Goal: Task Accomplishment & Management: Use online tool/utility

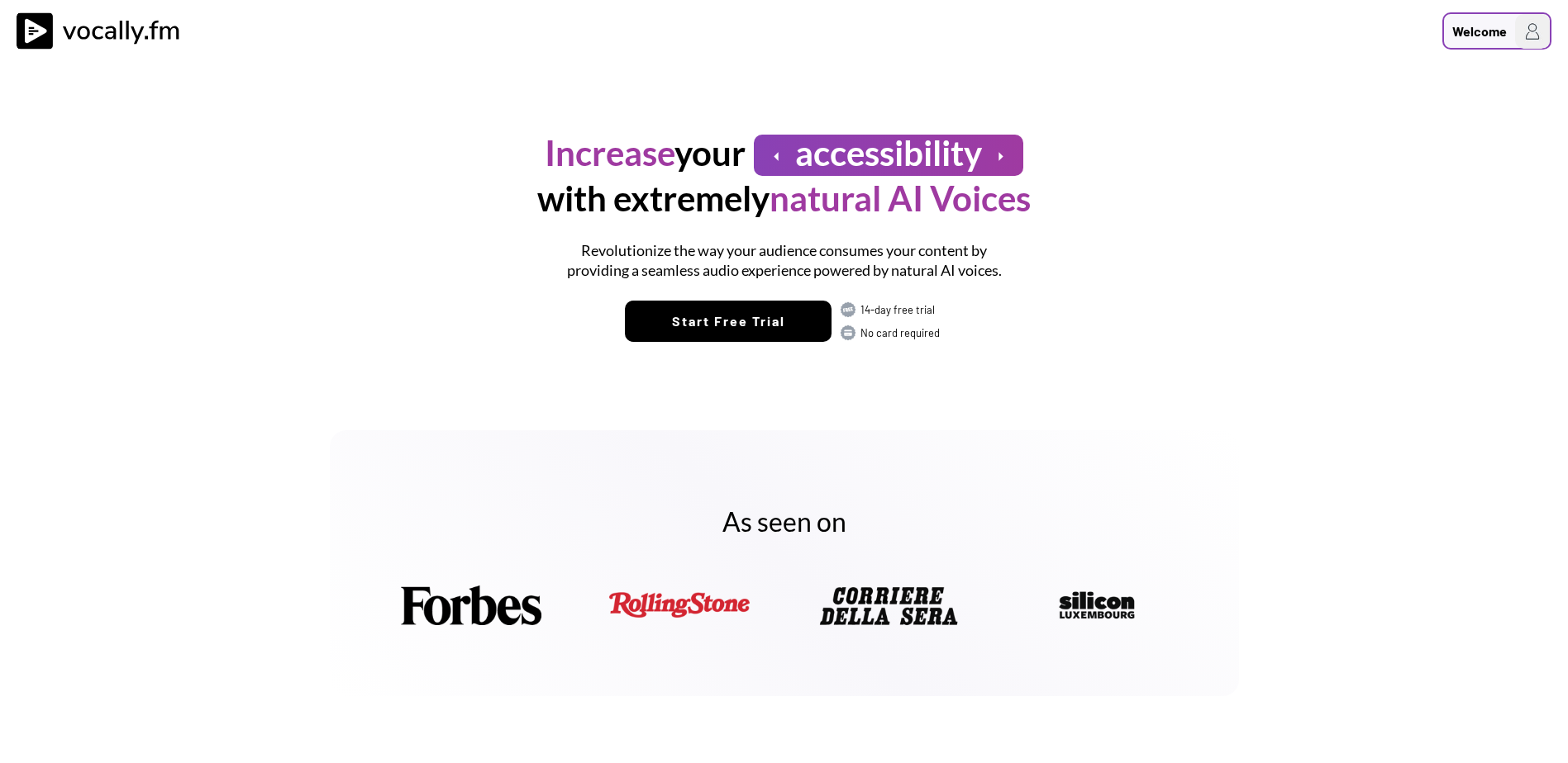
click at [1516, 25] on img at bounding box center [1533, 31] width 34 height 34
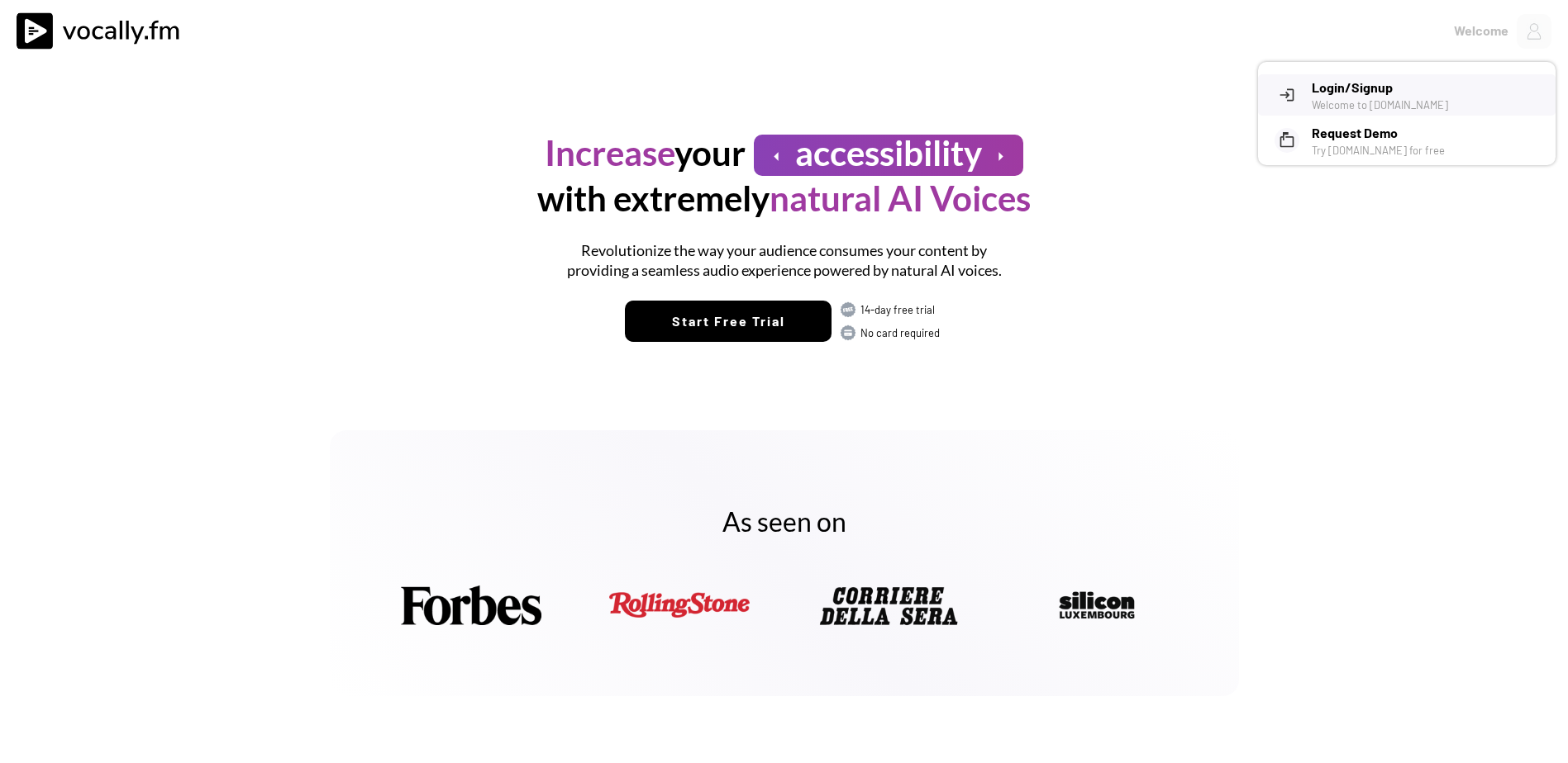
click at [1373, 95] on h3 "Login/Signup" at bounding box center [1427, 87] width 232 height 20
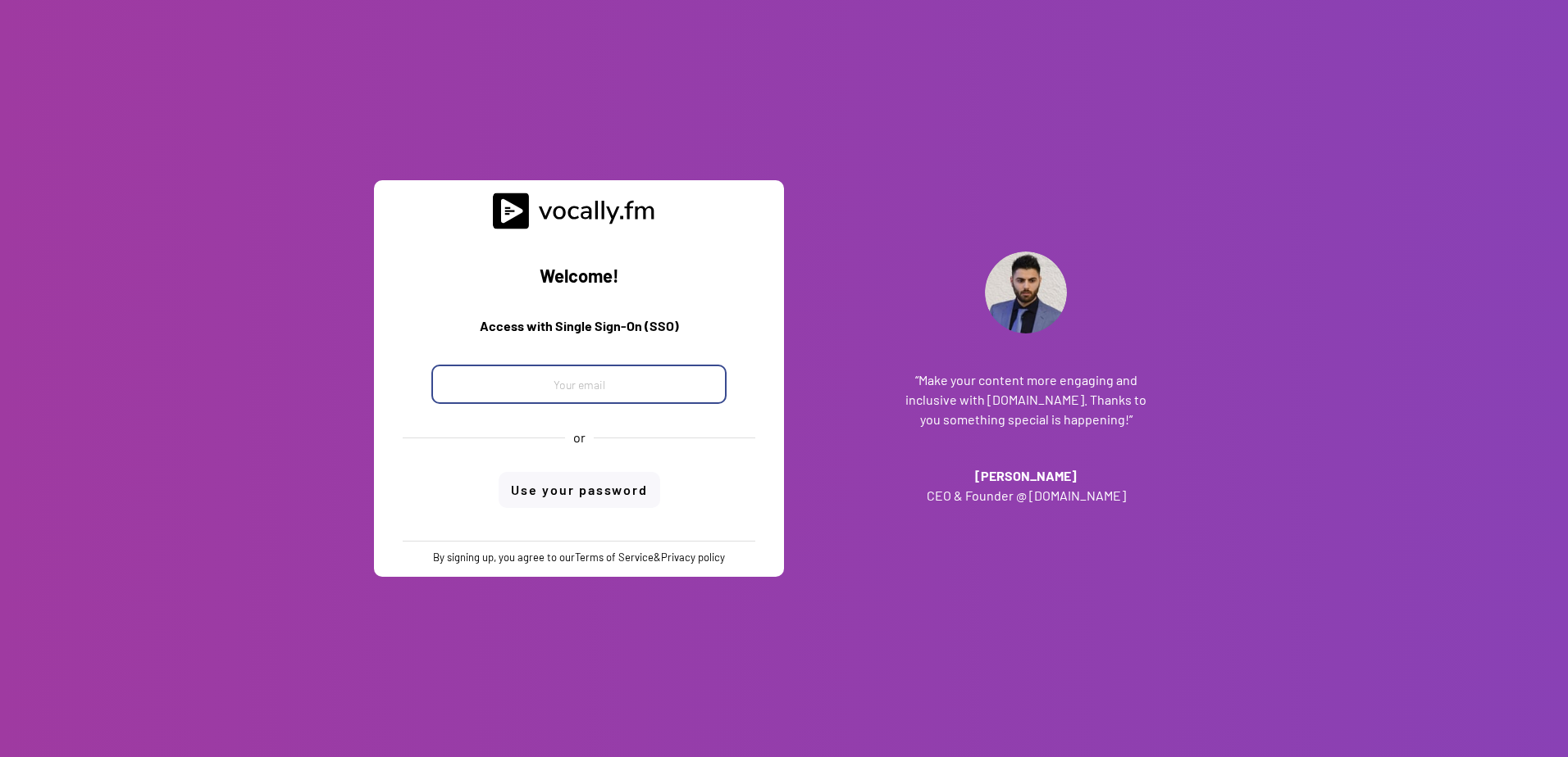
click at [542, 378] on input "email" at bounding box center [579, 384] width 295 height 40
type input "maria.desiderio@external.eni.com"
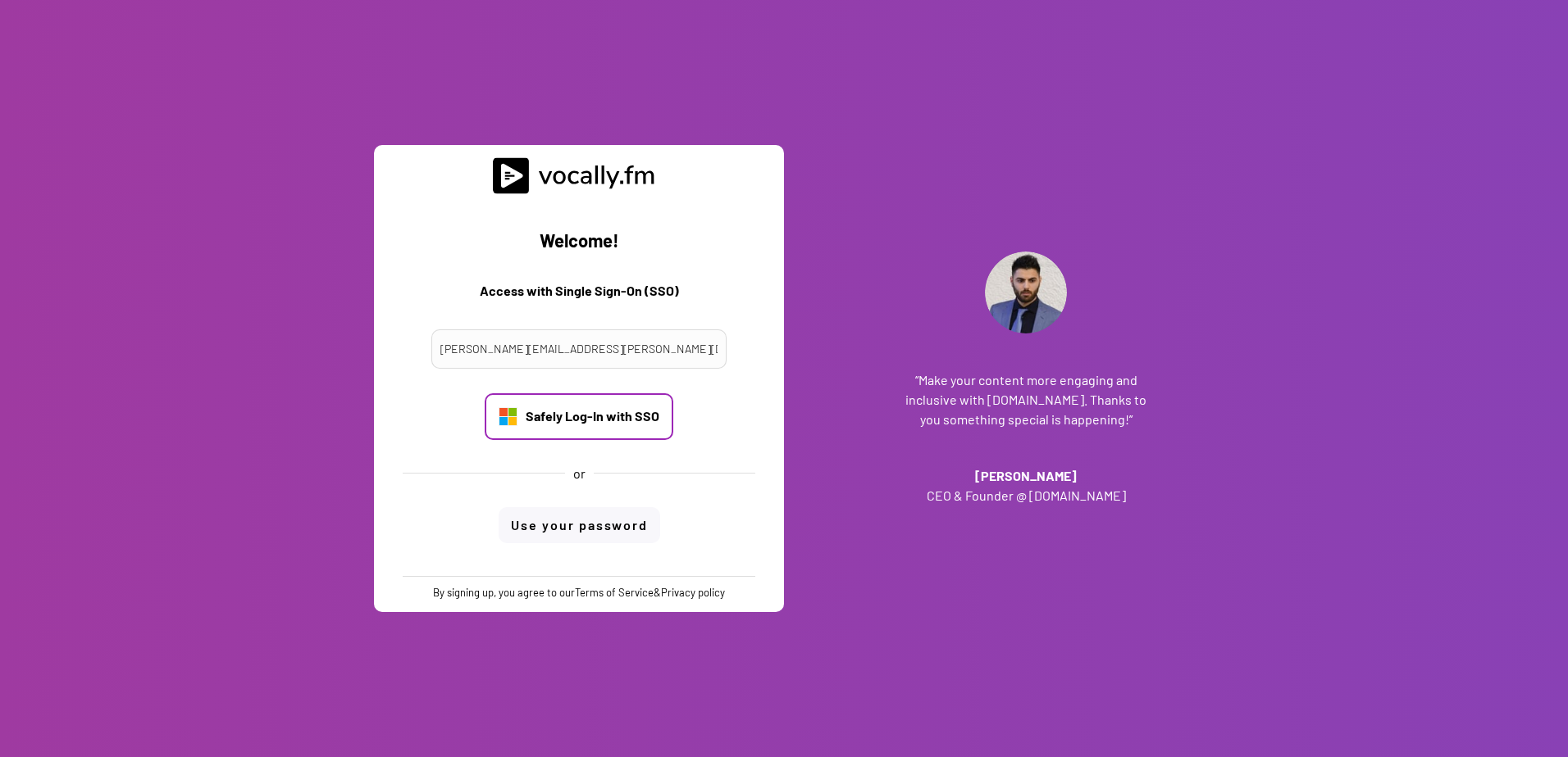
click at [585, 412] on div "Safely Log-In with SSO" at bounding box center [592, 415] width 134 height 18
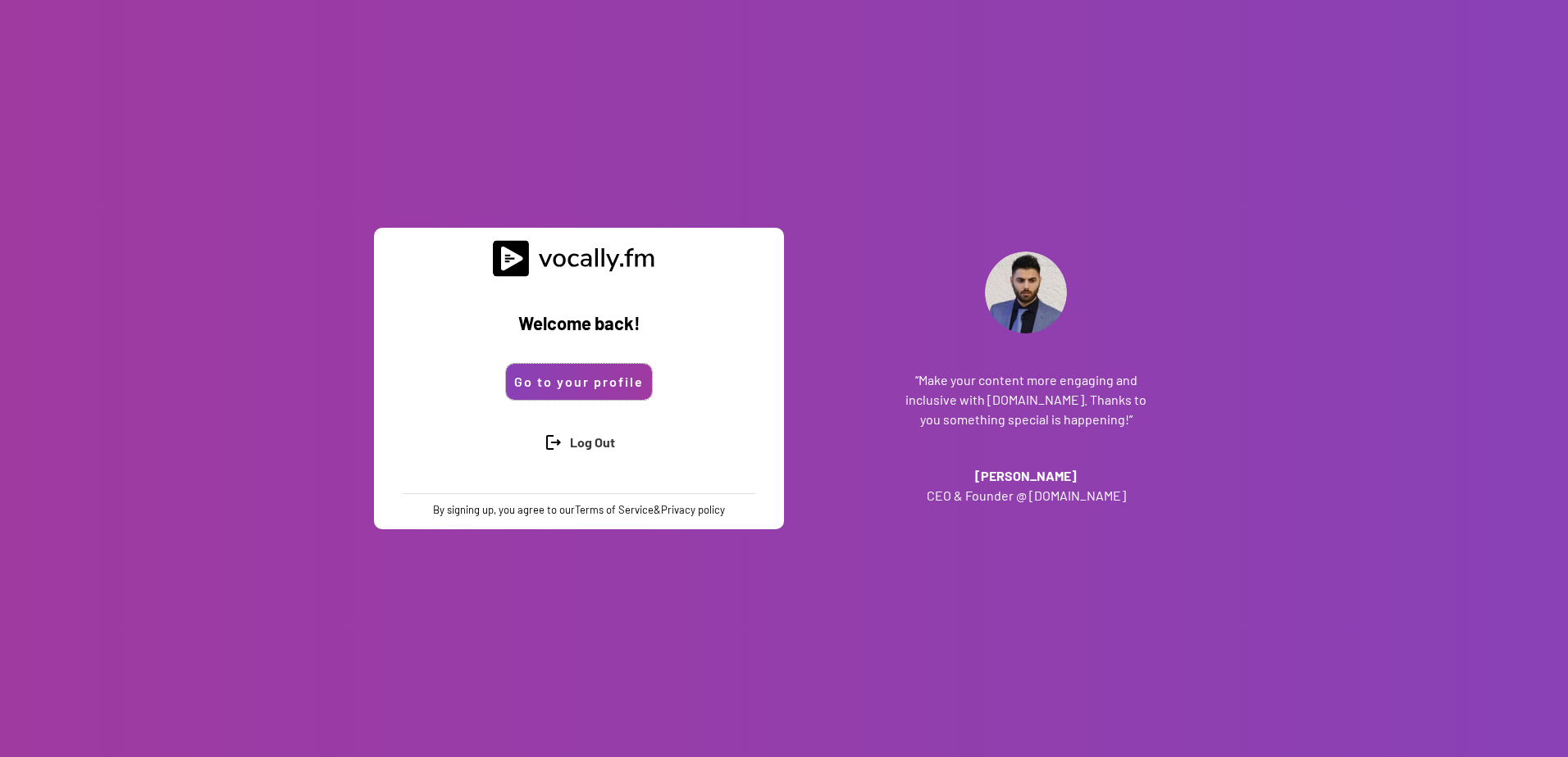
click at [621, 370] on button "Go to your profile" at bounding box center [579, 382] width 146 height 36
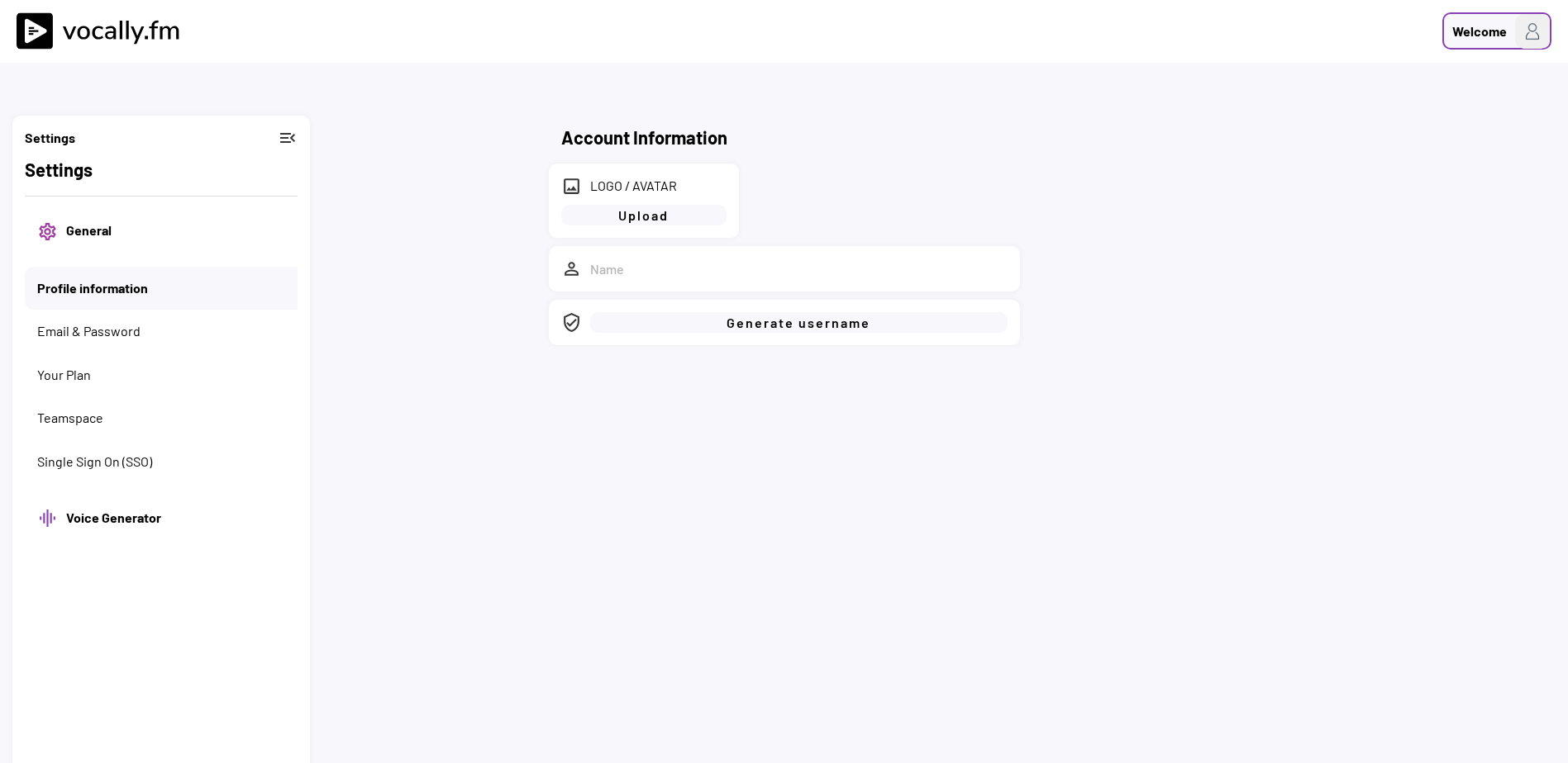
click at [1504, 29] on div "Welcome" at bounding box center [1479, 31] width 54 height 20
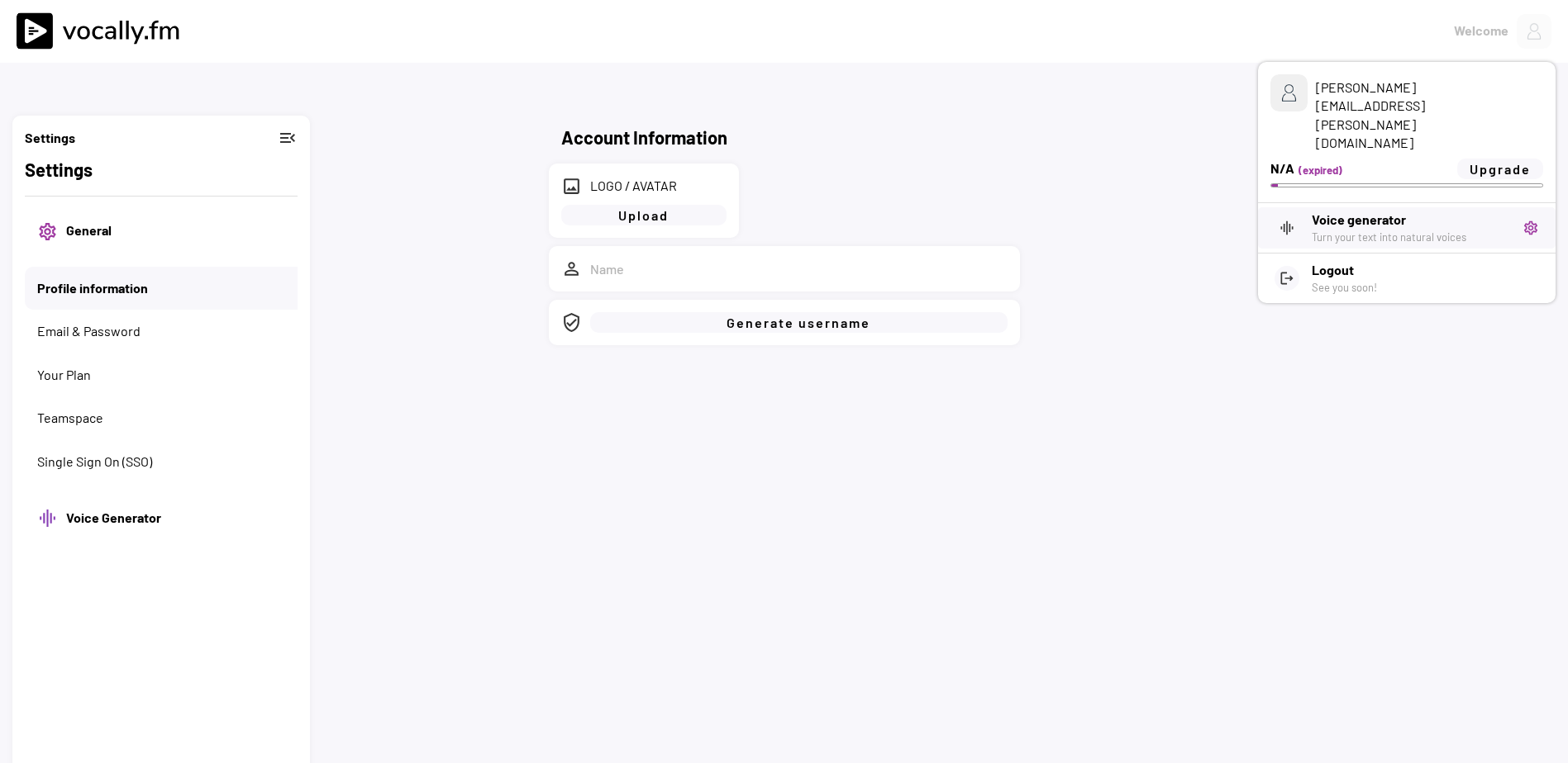
click at [1382, 210] on h3 "Voice generator" at bounding box center [1411, 219] width 199 height 20
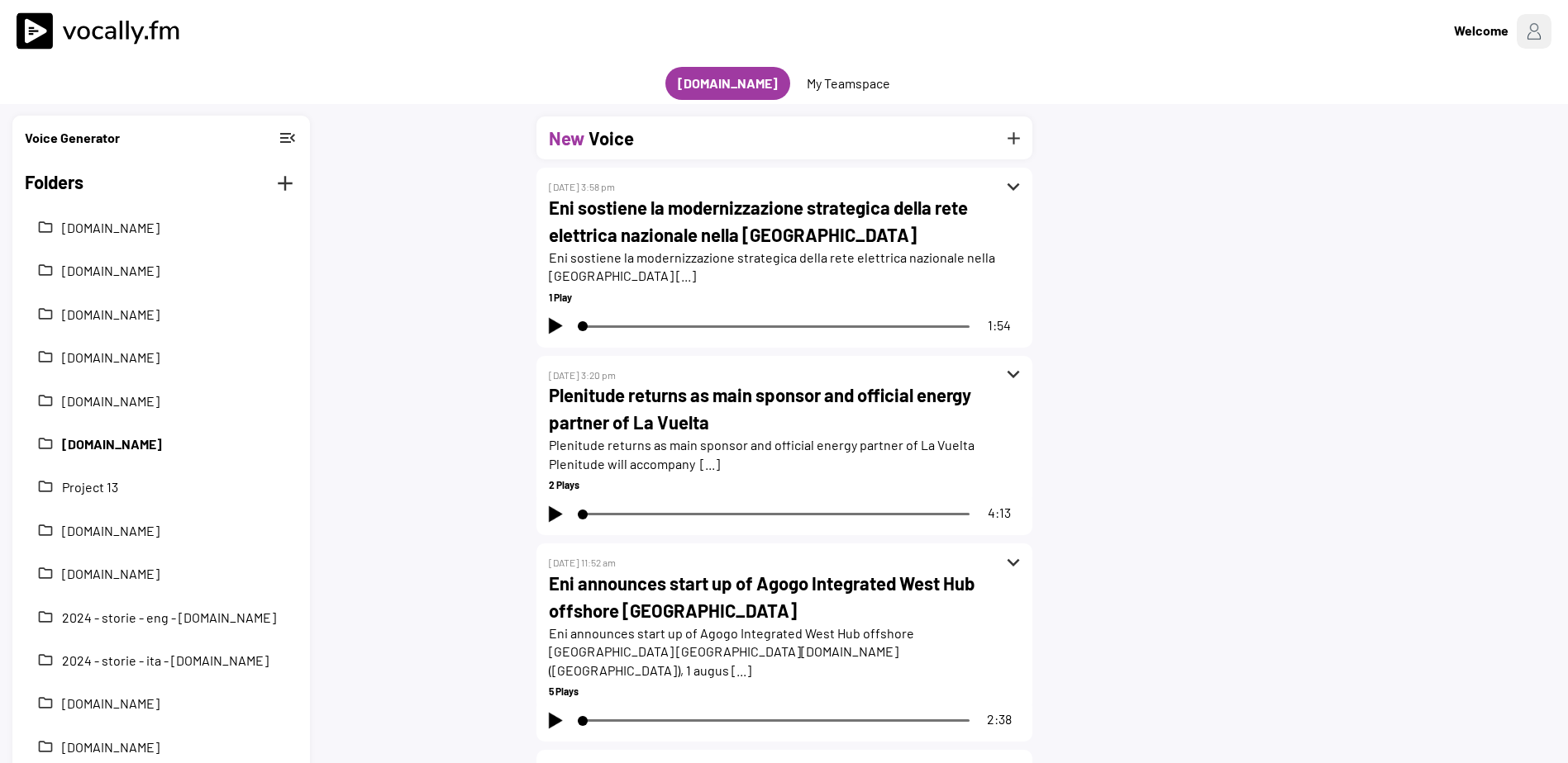
click at [140, 443] on button "[DOMAIN_NAME]" at bounding box center [174, 443] width 223 height 18
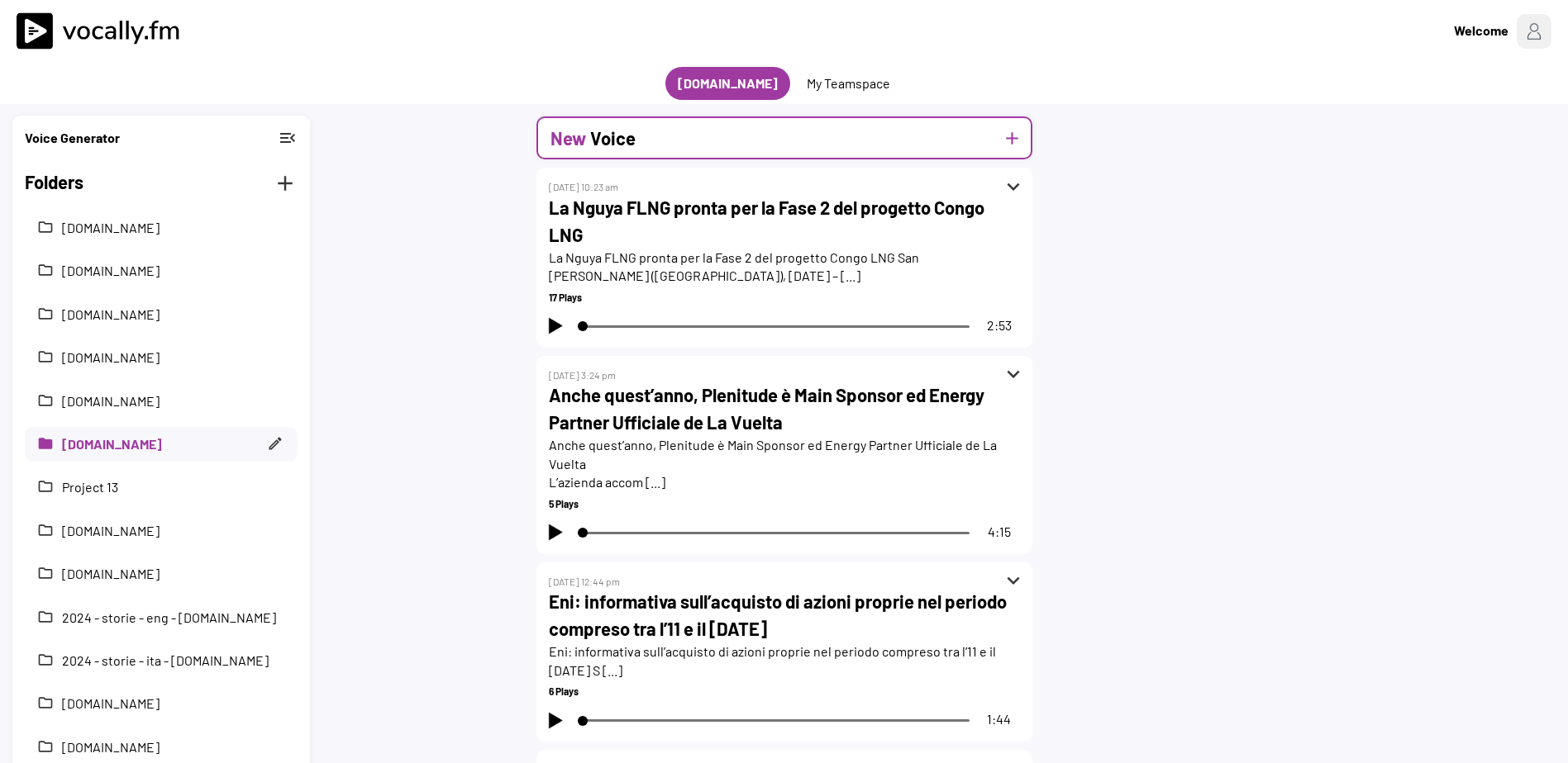
click at [1015, 136] on button "add" at bounding box center [1013, 138] width 21 height 21
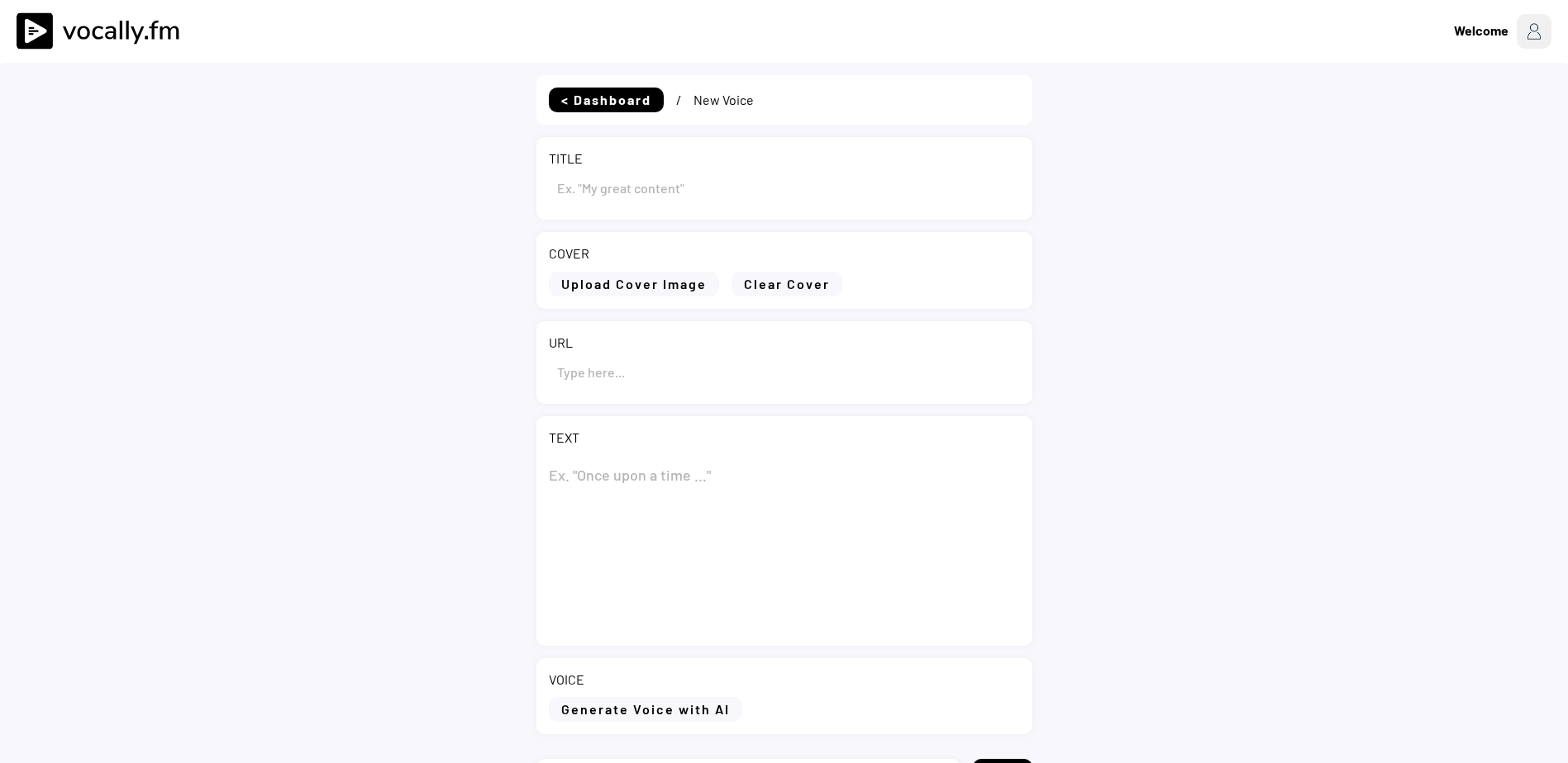
type input "Draft"
select select ""PLACEHOLDER_1427118222253""
drag, startPoint x: 595, startPoint y: 190, endPoint x: 453, endPoint y: 190, distance: 142.0
click at [453, 190] on div "< Dashboard / New Voice TITLE COVER Upload Cover Image Clear Cover URL TEXT 0 C…" at bounding box center [784, 476] width 1568 height 827
type input "v"
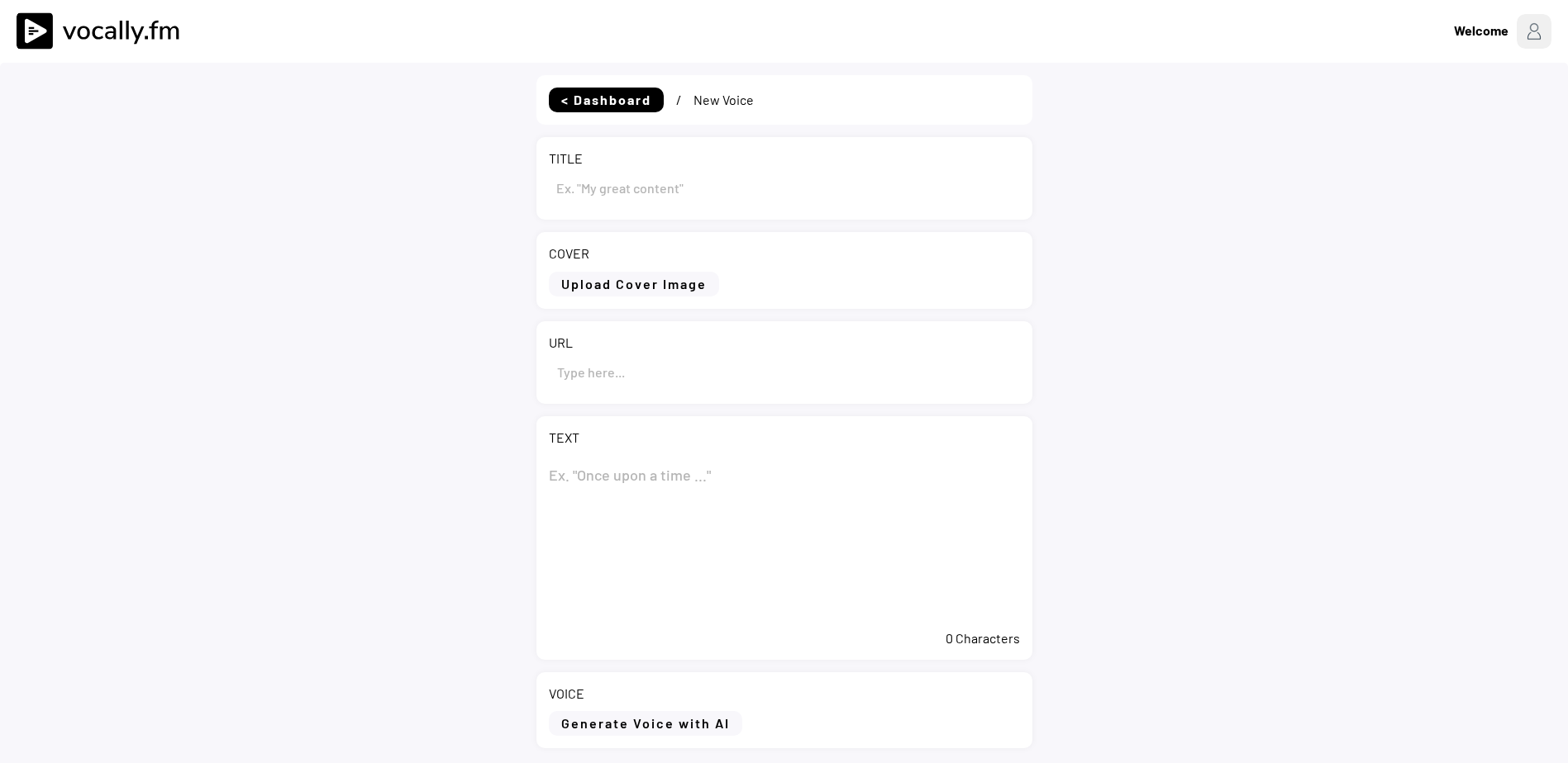
paste input "Eni: informativa sull’acquisto di azioni proprie nel periodo compreso tra il 18…"
type input "Eni: informativa sull’acquisto di azioni proprie nel periodo compreso tra il 18…"
click at [585, 474] on textarea at bounding box center [784, 538] width 471 height 165
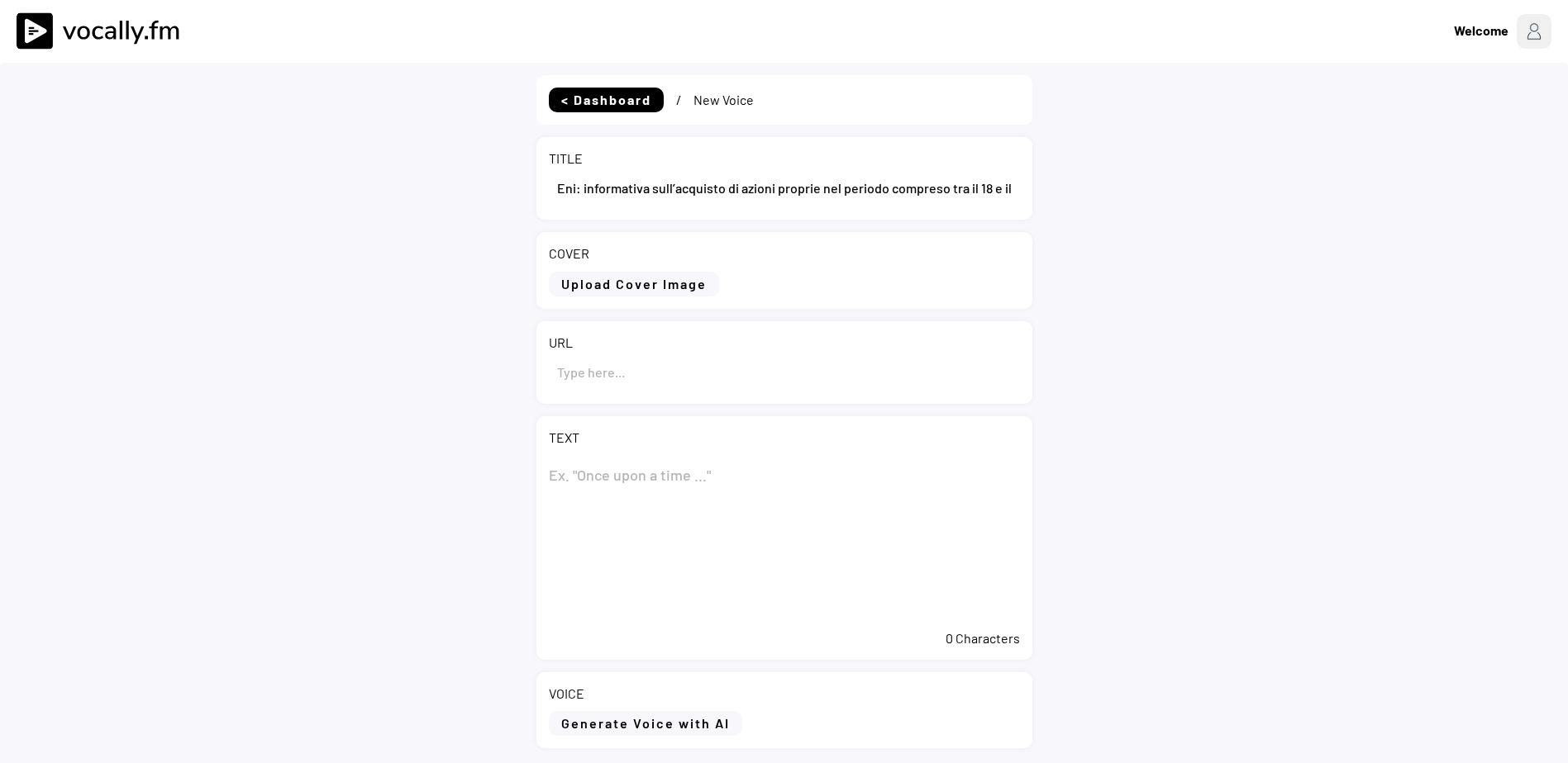
paste textarea "Eni: informativa sull’acquisto di azioni proprie nel periodo compreso tra il 18…"
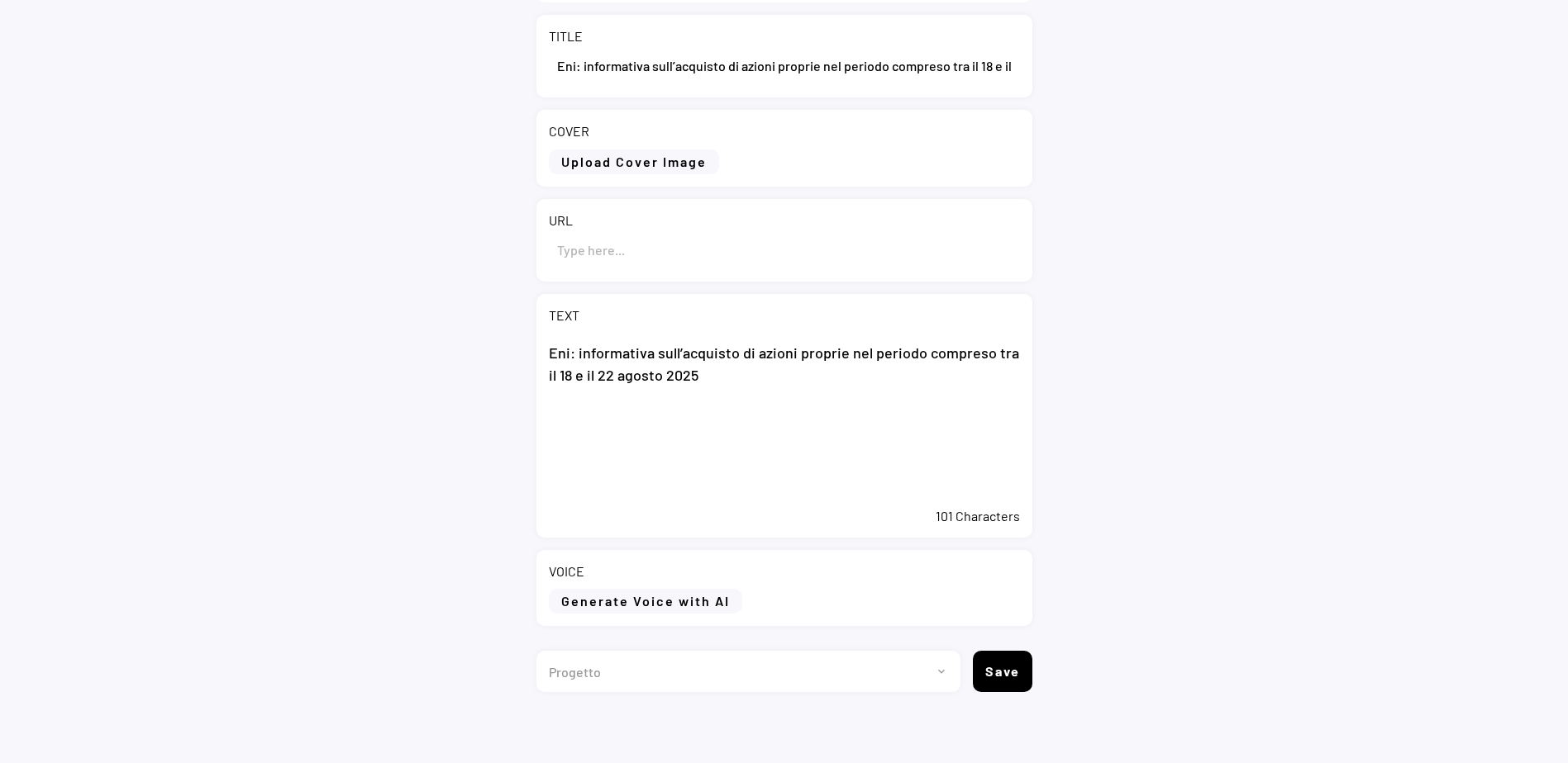
scroll to position [127, 0]
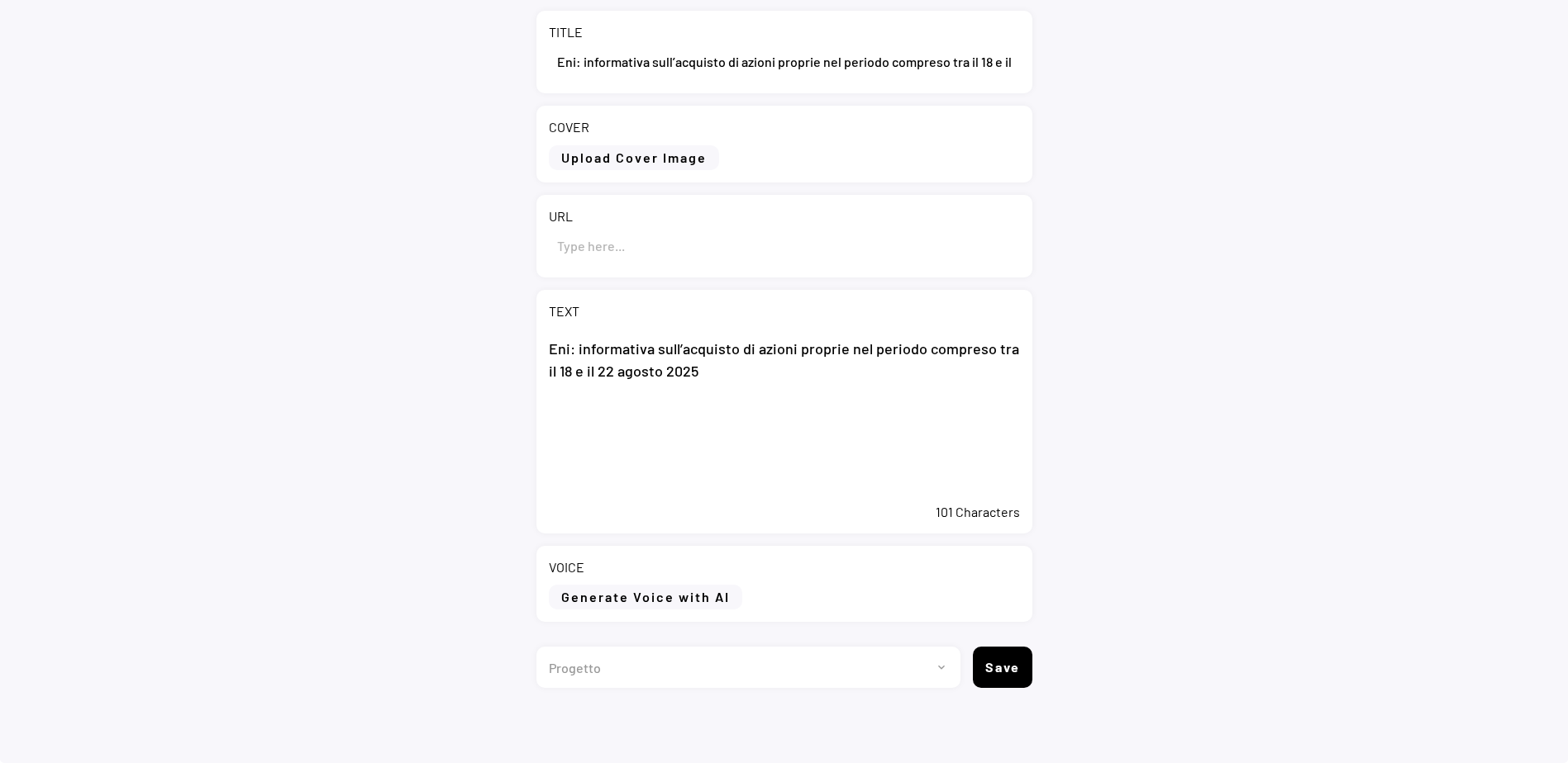
click at [604, 429] on textarea "Eni: informativa sull’acquisto di azioni proprie nel periodo compreso tra il 18…" at bounding box center [784, 412] width 471 height 165
paste textarea "San Donato Milanese (MI), 27 agosto 2025 – Eni ha acquistato nel periodo compre…"
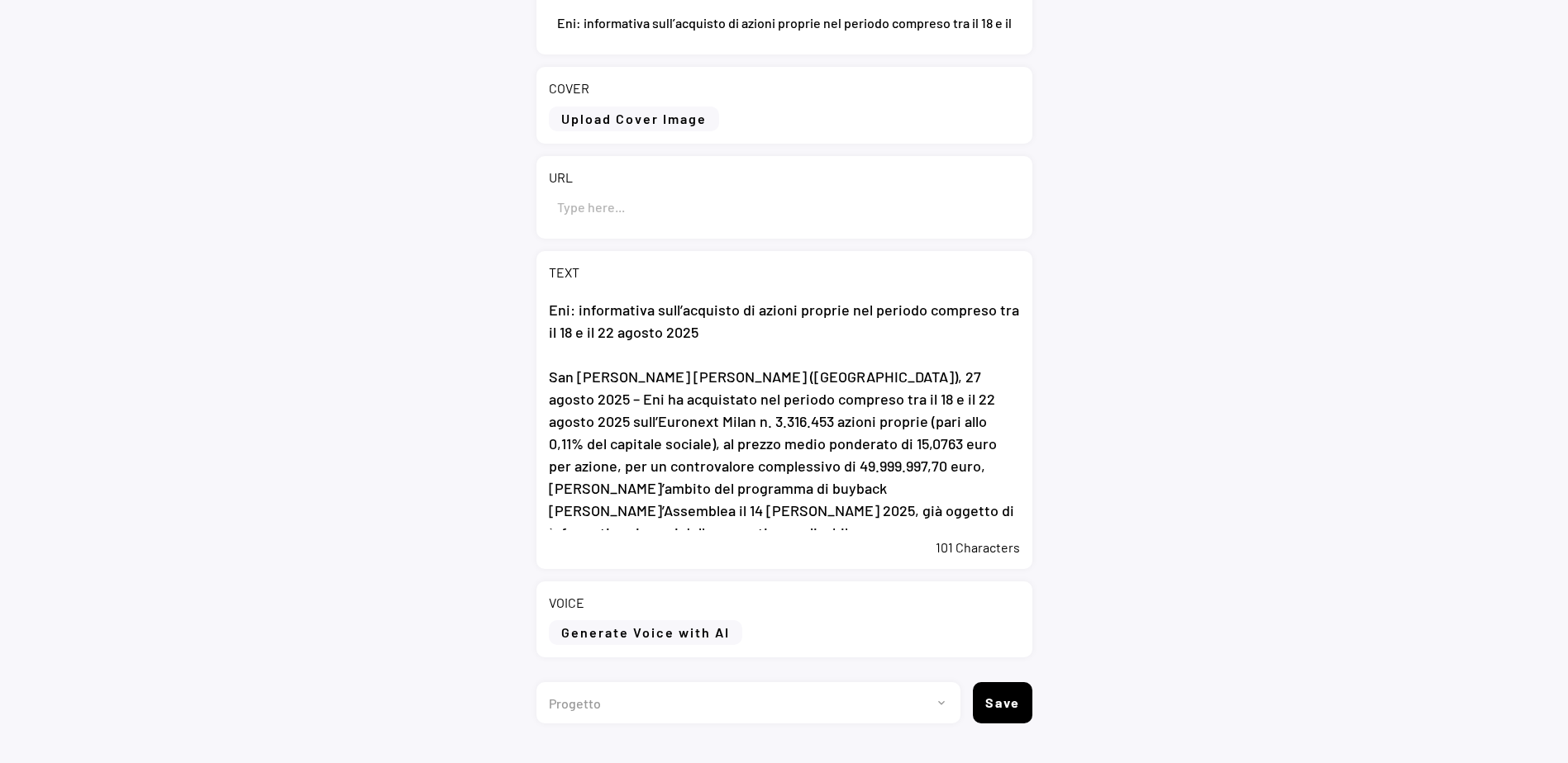
scroll to position [200, 0]
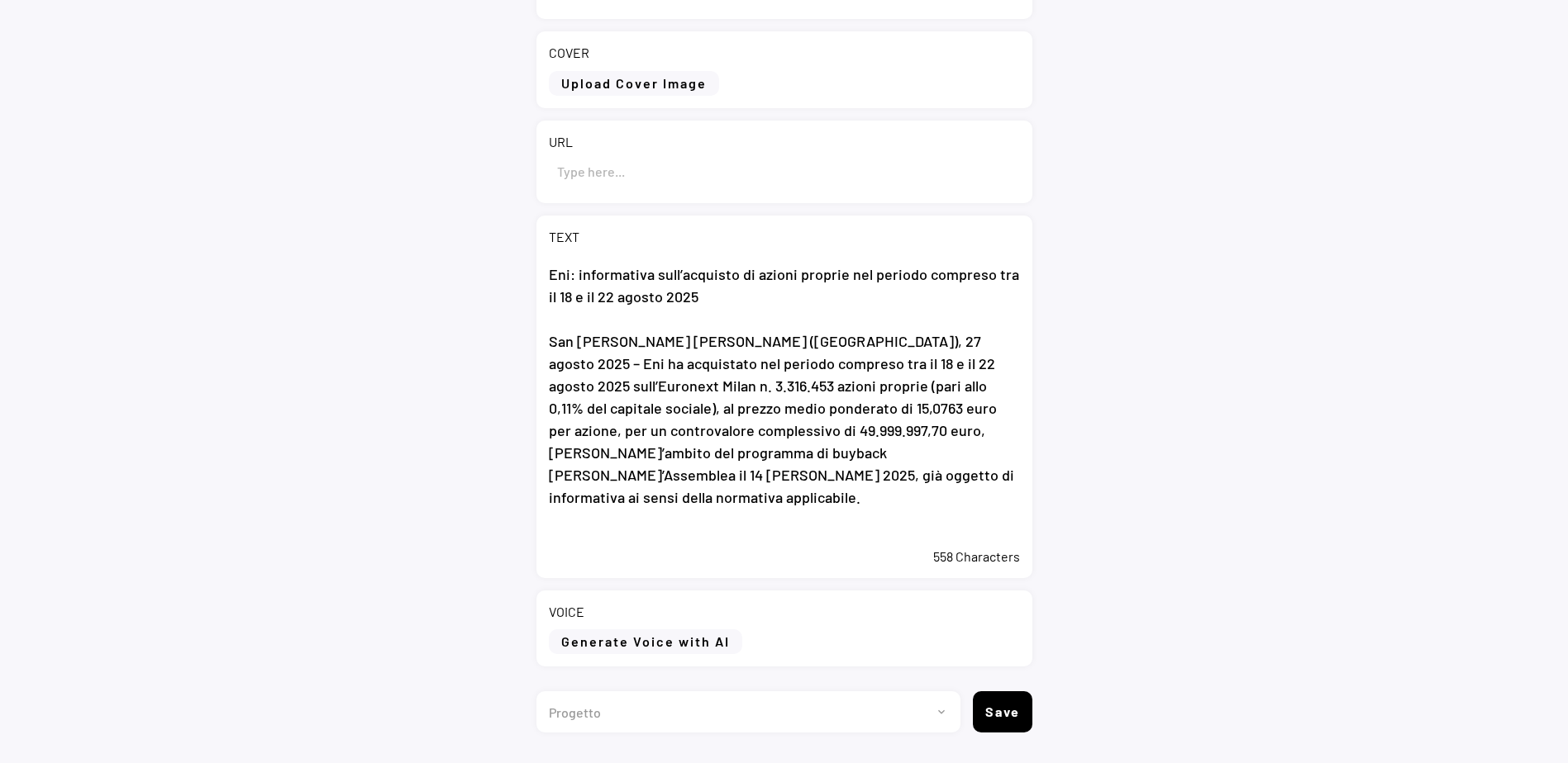
click at [698, 513] on textarea "Eni: informativa sull’acquisto di azioni proprie nel periodo compreso tra il 18…" at bounding box center [784, 398] width 471 height 284
paste textarea "A partire dall’avvio il 20 maggio 2025 del programma di buyback, Eni ha acquist…"
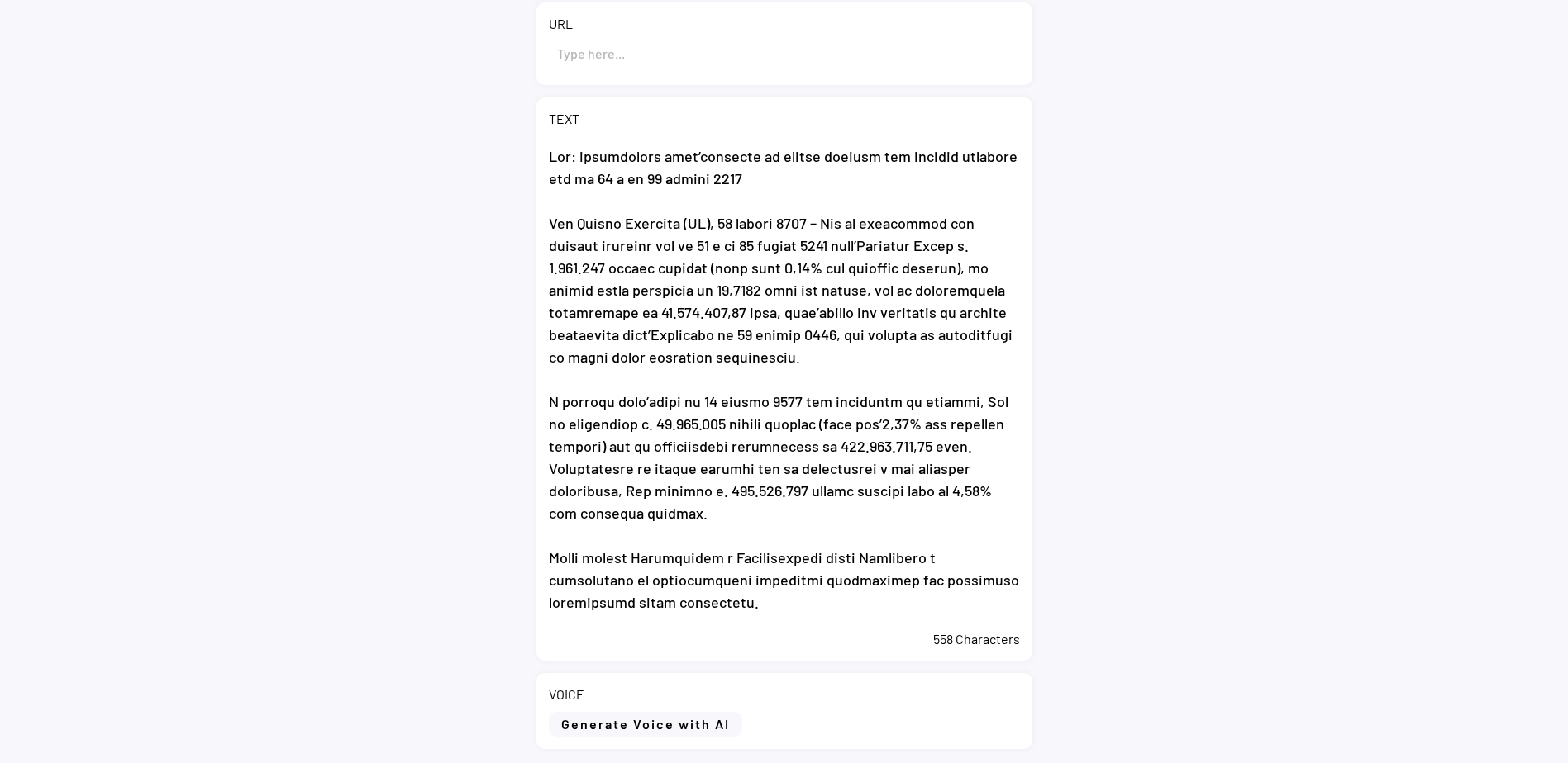
scroll to position [446, 0]
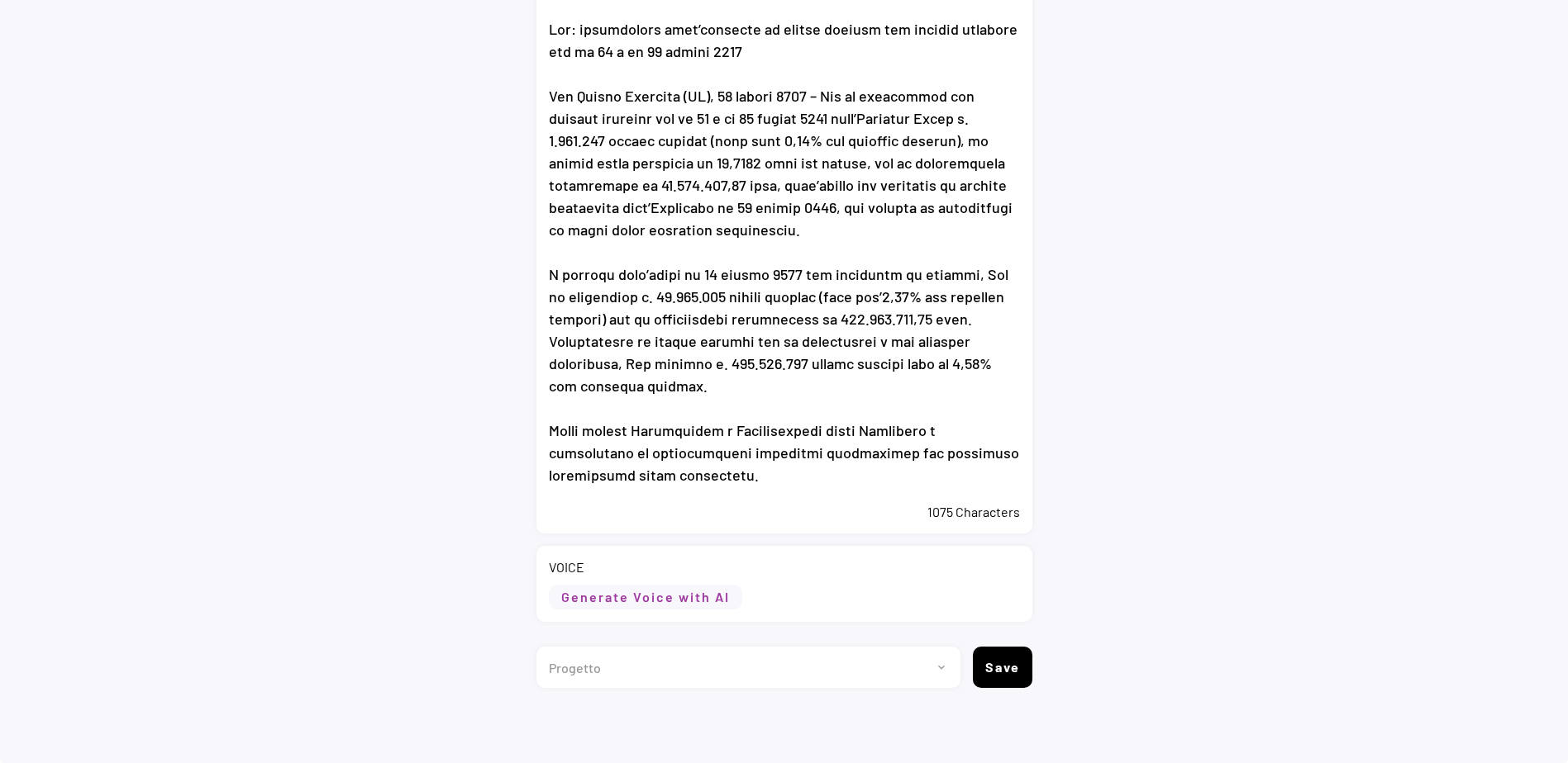
type textarea "Eni: informativa sull’acquisto di azioni proprie nel periodo compreso tra il 18…"
click at [692, 603] on button "Generate Voice with AI" at bounding box center [645, 597] width 194 height 25
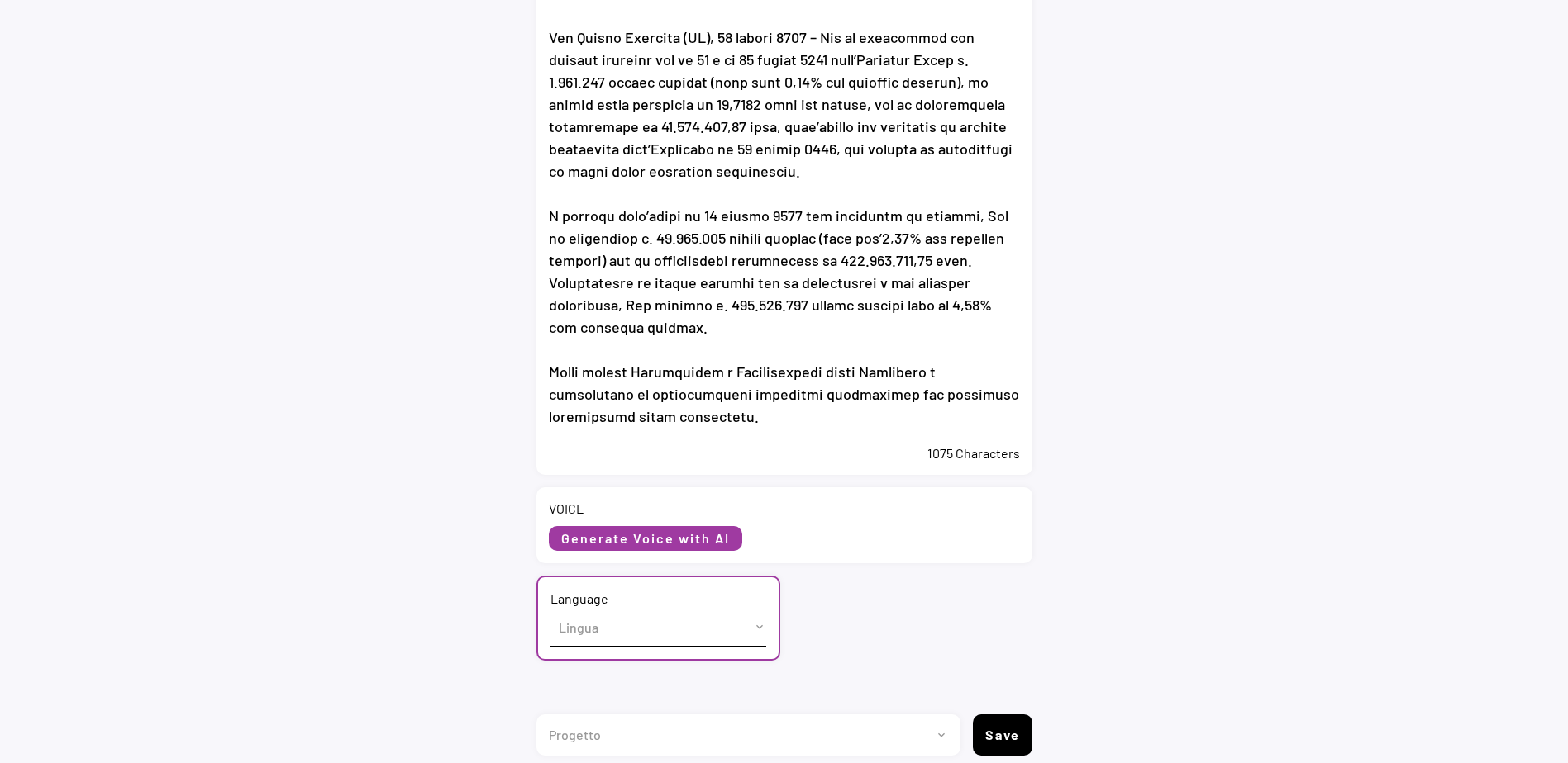
scroll to position [572, 0]
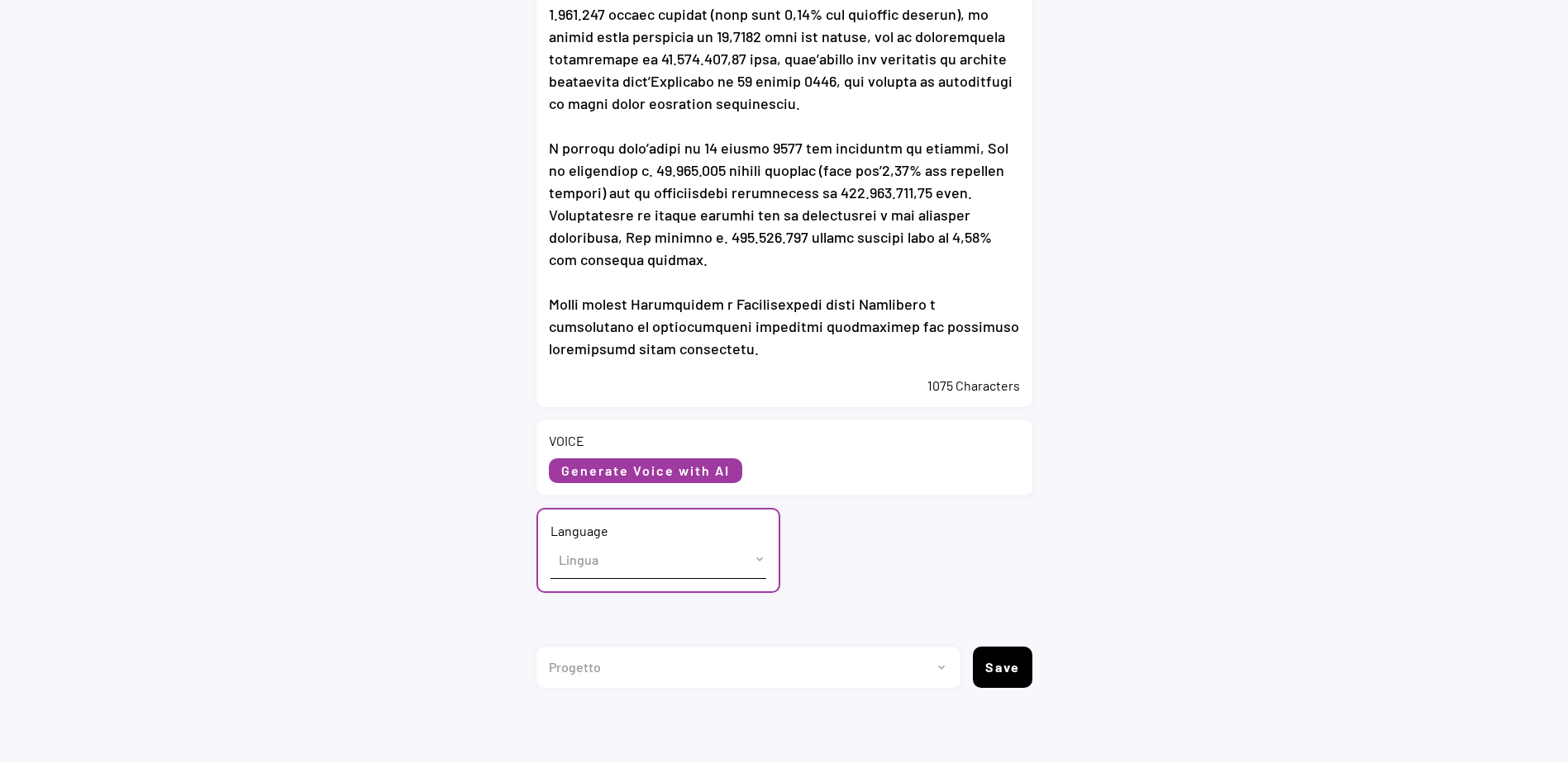
click at [620, 558] on select "Lingua English (US) French (France) Italian (Italy)" at bounding box center [659, 559] width 216 height 37
select select ""Italian (Italy)""
click at [551, 541] on select "Lingua English (US) French (France) Italian (Italy)" at bounding box center [659, 559] width 216 height 37
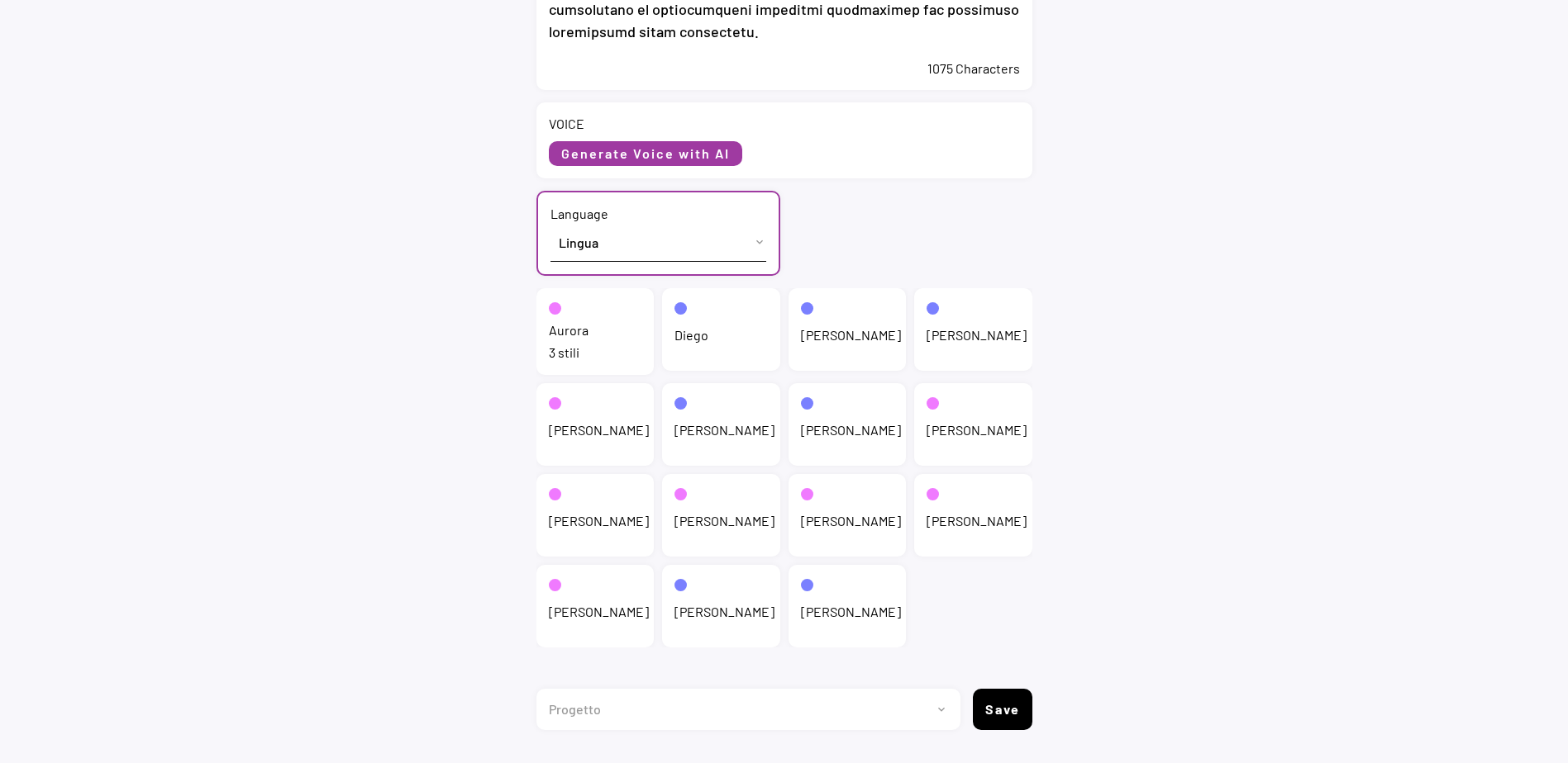
scroll to position [903, 0]
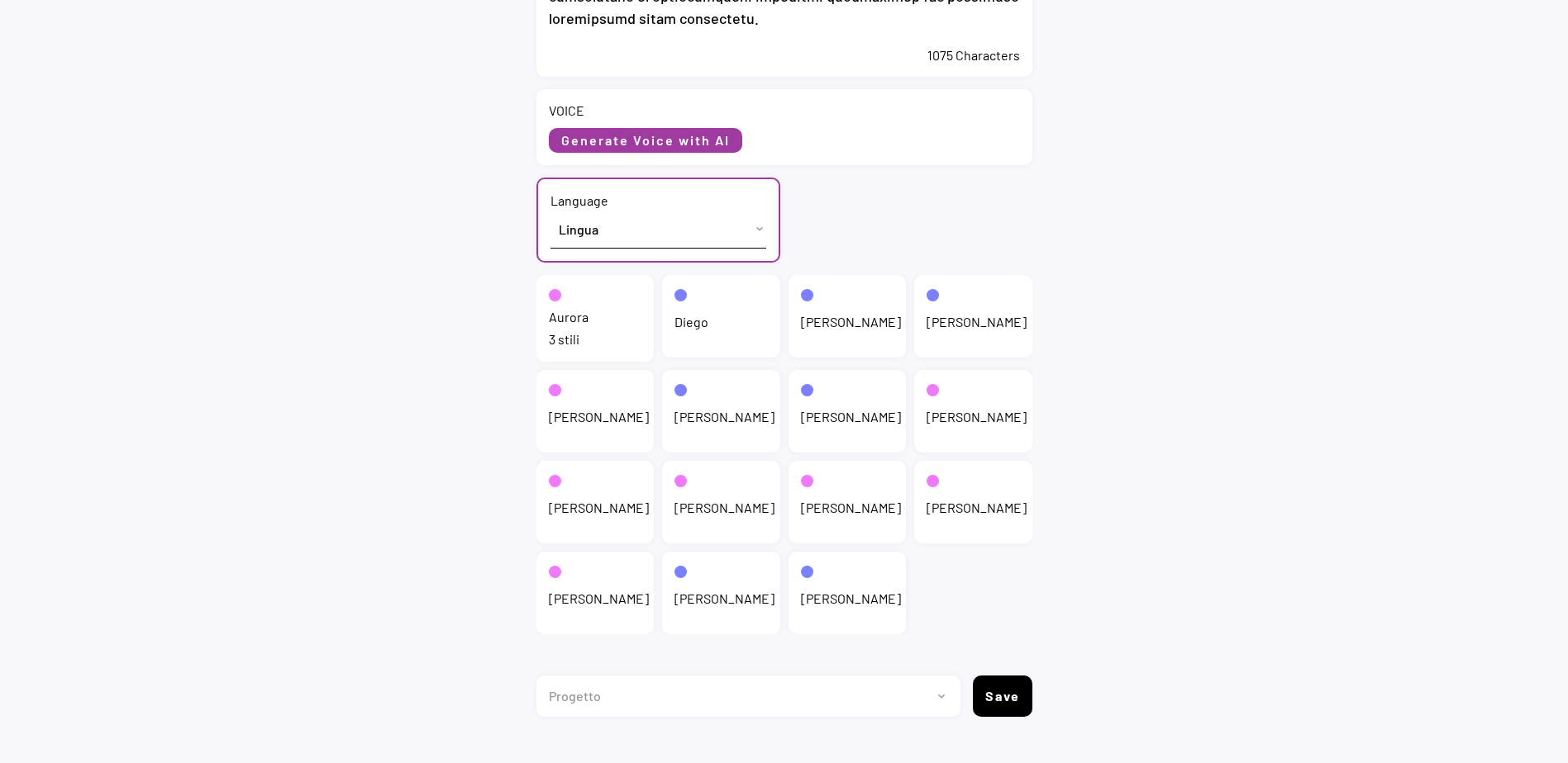
click at [567, 325] on div "Aurora" at bounding box center [569, 317] width 40 height 18
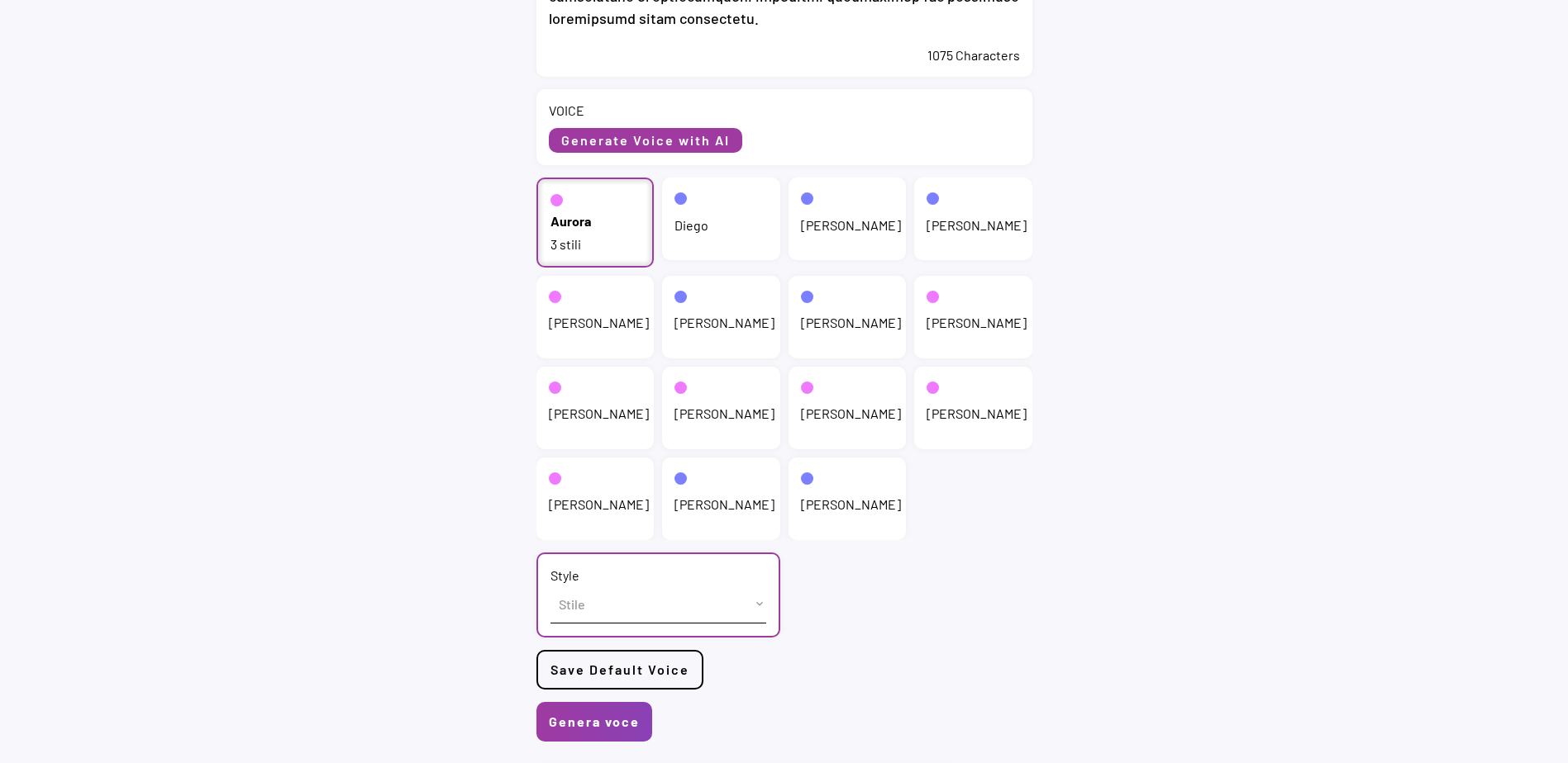
scroll to position [750, 0]
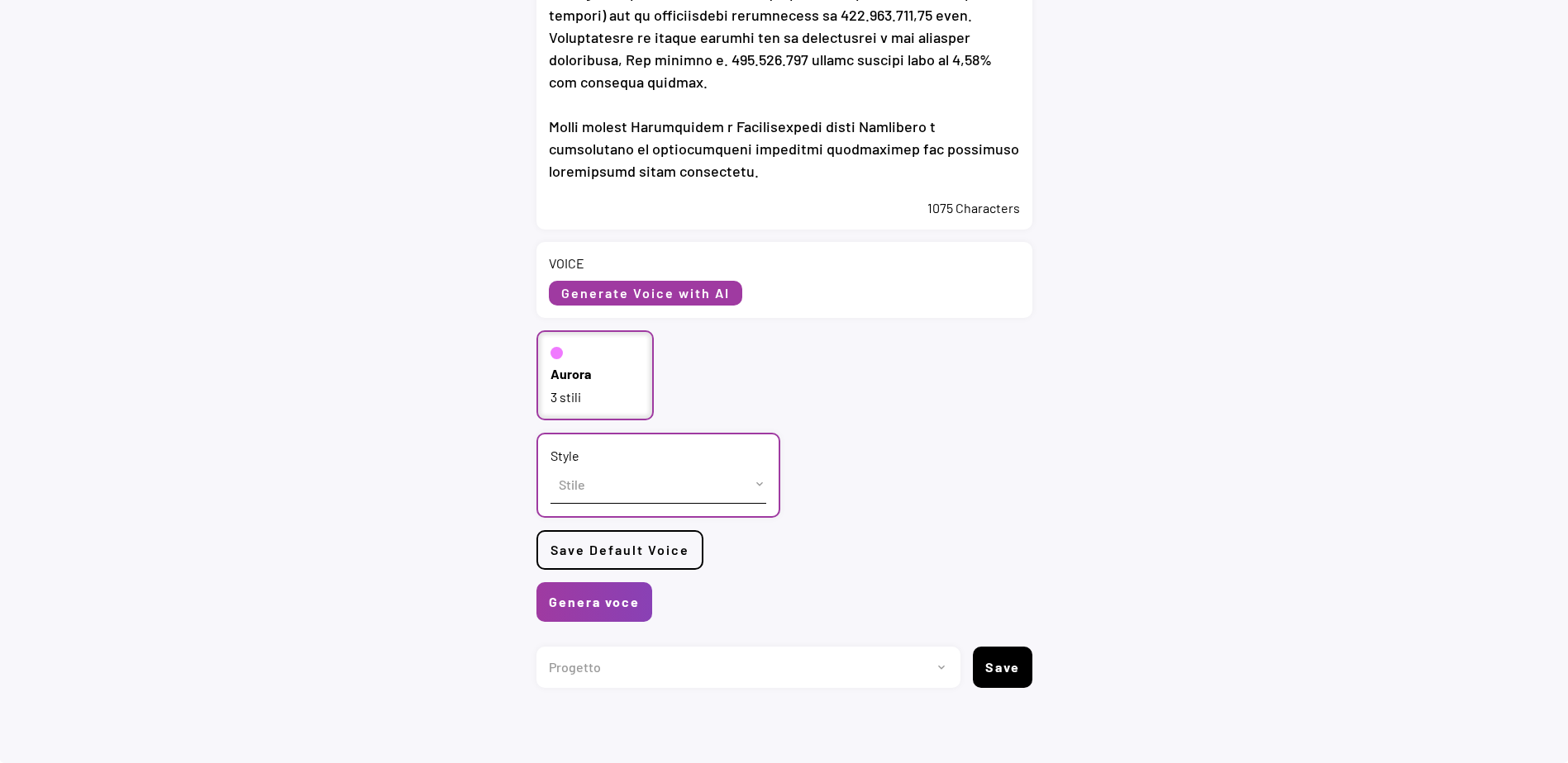
click at [638, 481] on select "Stile cheerful chat Default" at bounding box center [659, 484] width 216 height 37
select select ""chat""
click at [551, 465] on select "Stile cheerful chat Default" at bounding box center [659, 484] width 216 height 37
click at [563, 609] on button "Genera voce" at bounding box center [594, 603] width 115 height 40
click at [590, 602] on button "Genera voce" at bounding box center [594, 603] width 115 height 40
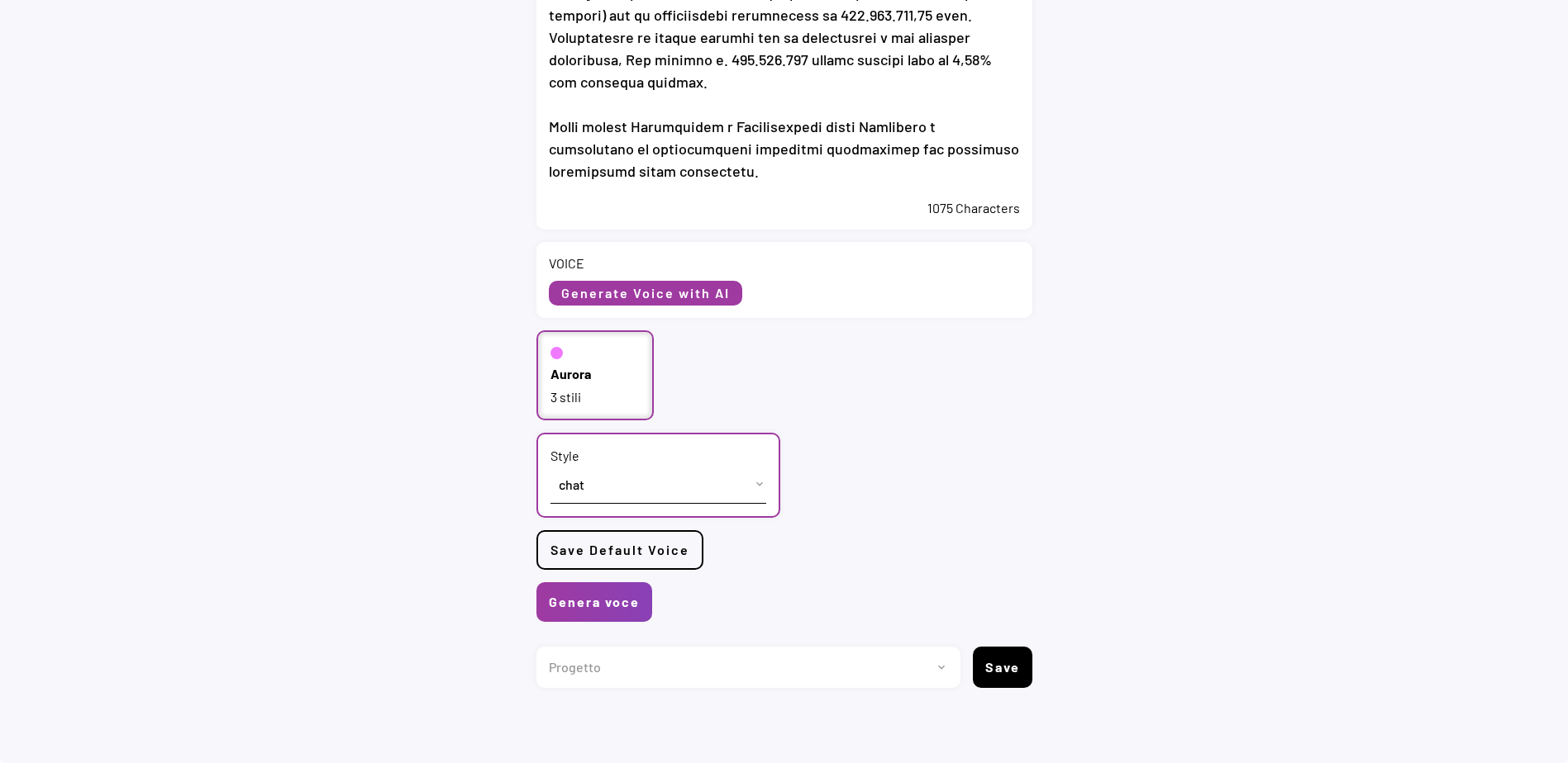
click at [924, 660] on select "Progetto 2023 - cs - eng - [DOMAIN_NAME] 2023 - cs - ita - [DOMAIN_NAME] 2023 -…" at bounding box center [742, 667] width 411 height 41
select select ""1348695171700984260__LOOKUP__1735904233799x559431839768379400""
click at [536, 647] on select "Progetto 2023 - cs - eng - [DOMAIN_NAME] 2023 - cs - ita - [DOMAIN_NAME] 2023 -…" at bounding box center [742, 667] width 411 height 41
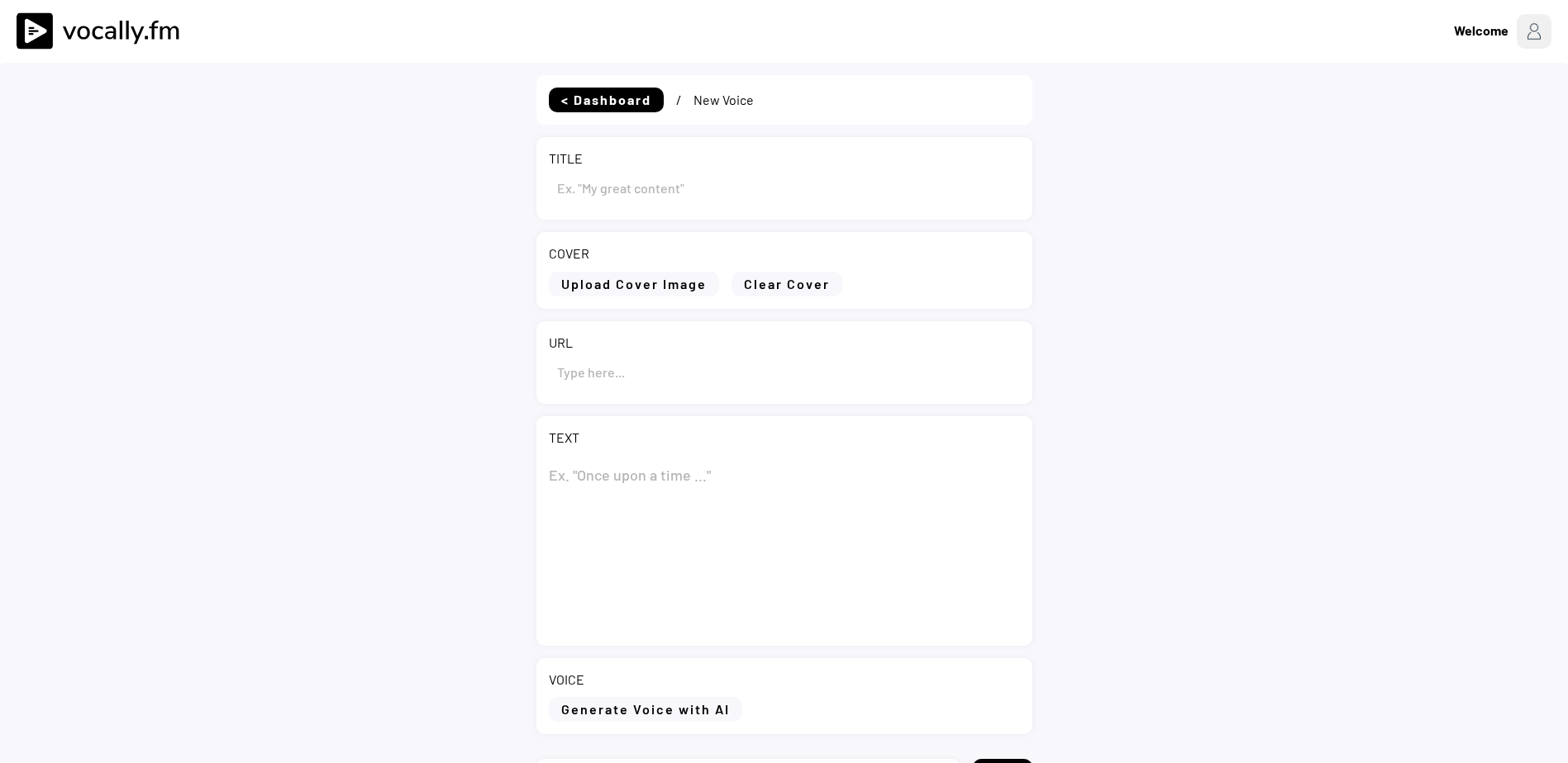
type input "Eni: informativa sull’acquisto di azioni proprie nel periodo compreso tra il 18…"
type textarea "Lor: ipsumdolors amet’consecte ad elitse doeiusm tem incidid utlabore etd ma 79…"
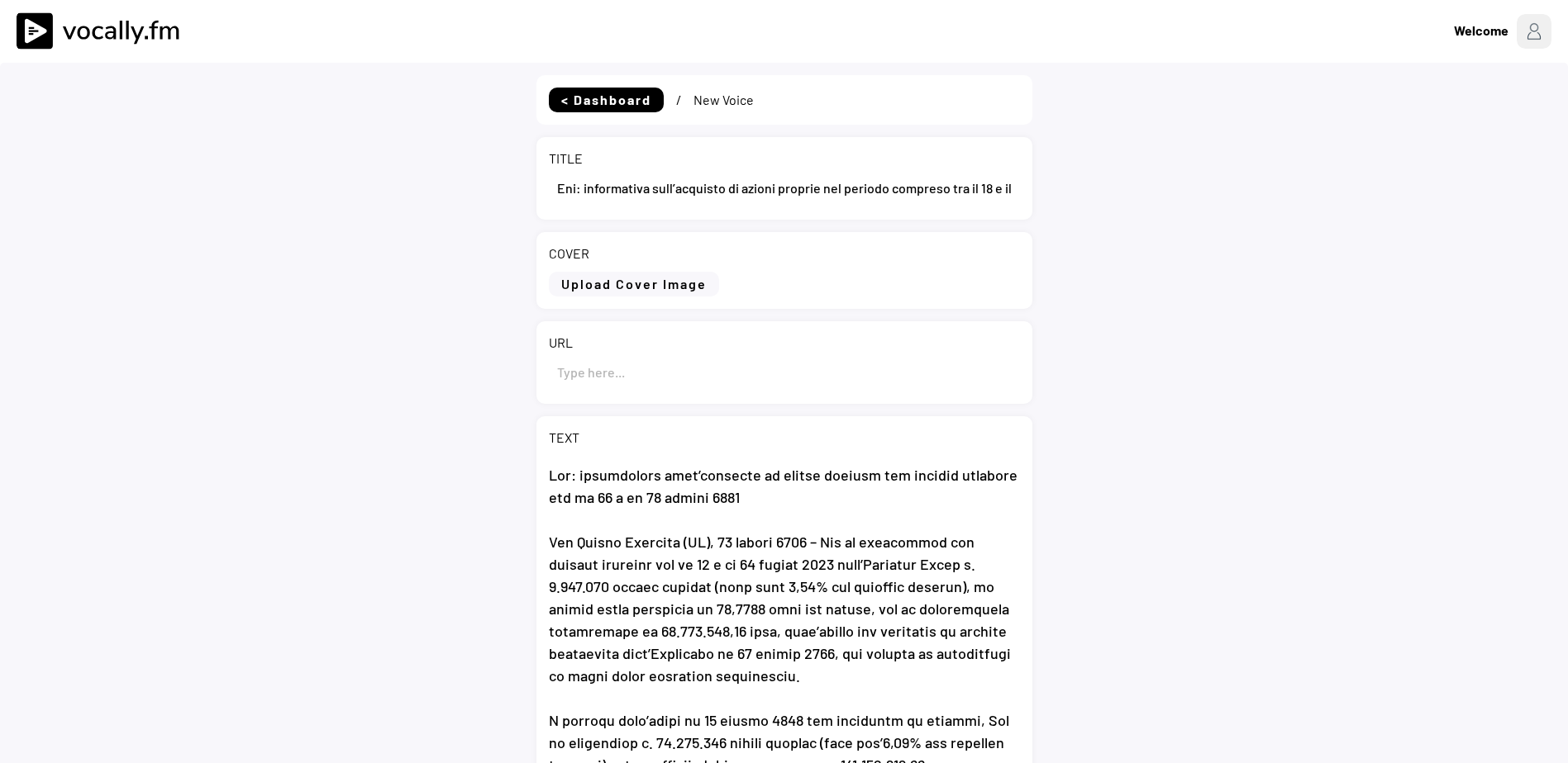
select select ""PLACEHOLDER_1427118222253""
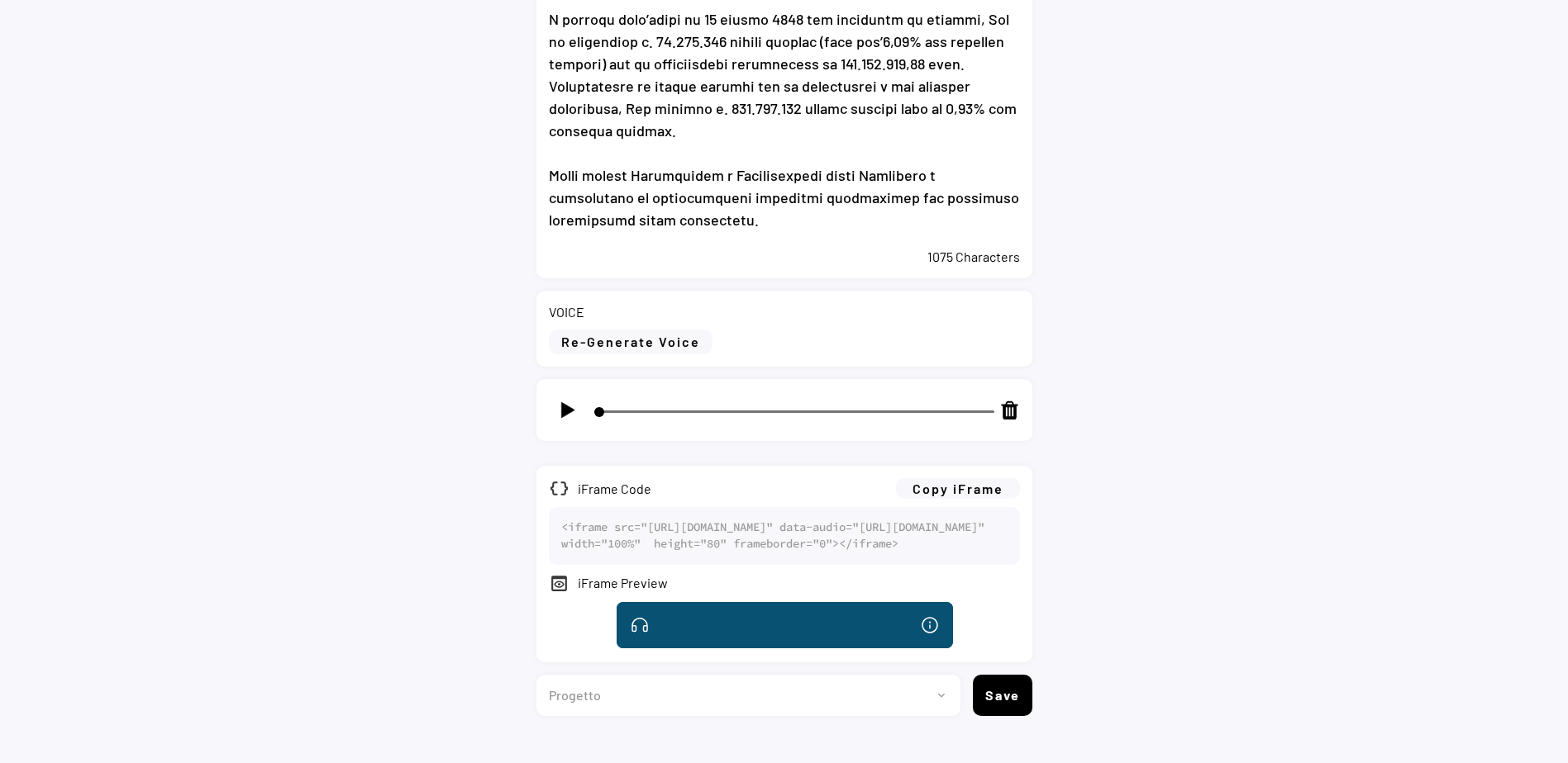
scroll to position [794, 0]
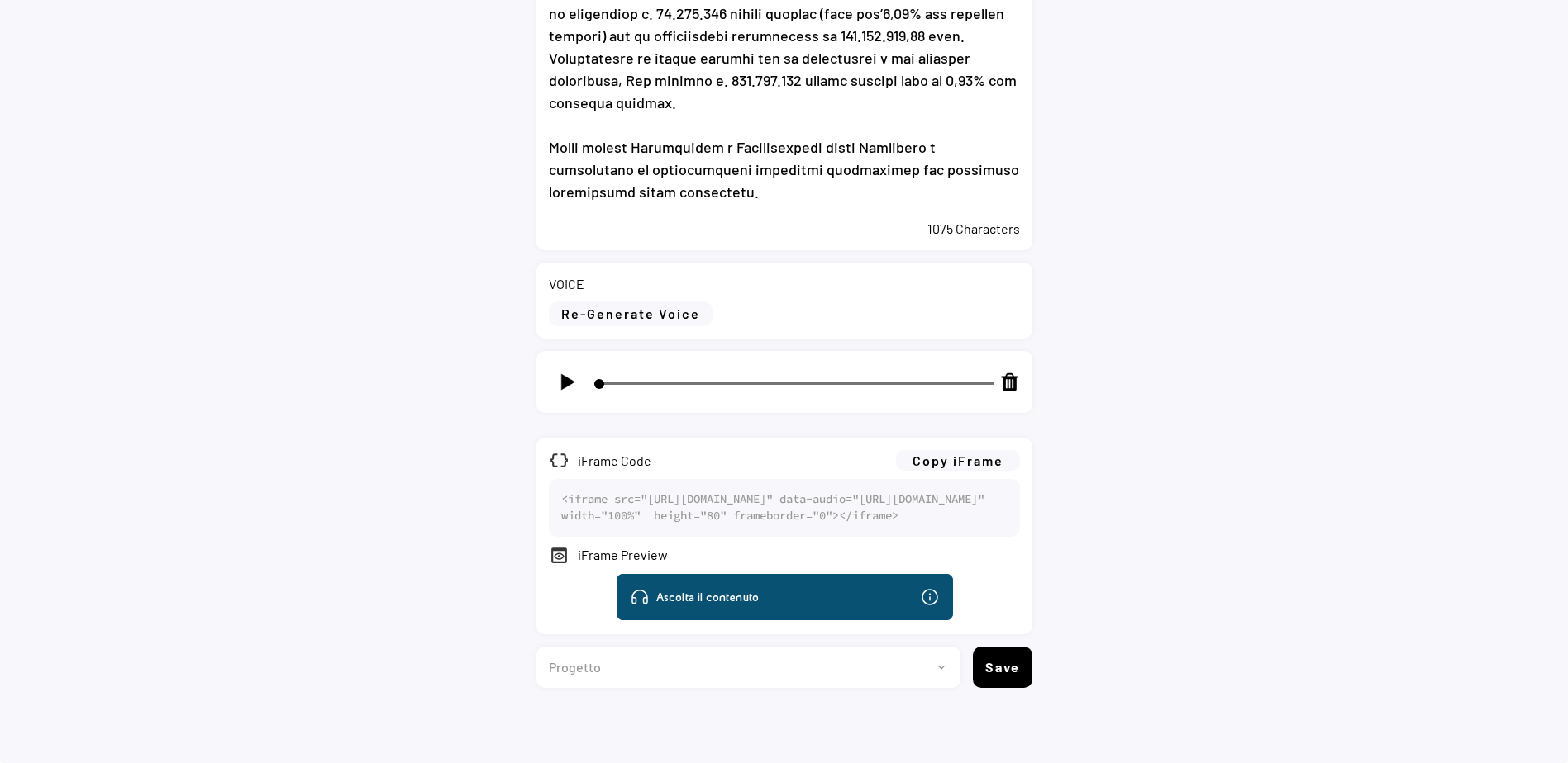
click at [570, 372] on img at bounding box center [568, 382] width 21 height 21
click at [831, 669] on select "Progetto 2023 - cs - eng - [DOMAIN_NAME] 2023 - cs - ita - [DOMAIN_NAME] 2023 -…" at bounding box center [742, 667] width 411 height 41
type input "5"
select select ""1348695171700984260__LOOKUP__1735904233799x559431839768379400""
click at [536, 647] on select "Progetto 2023 - cs - eng - [DOMAIN_NAME] 2023 - cs - ita - [DOMAIN_NAME] 2023 -…" at bounding box center [742, 667] width 411 height 41
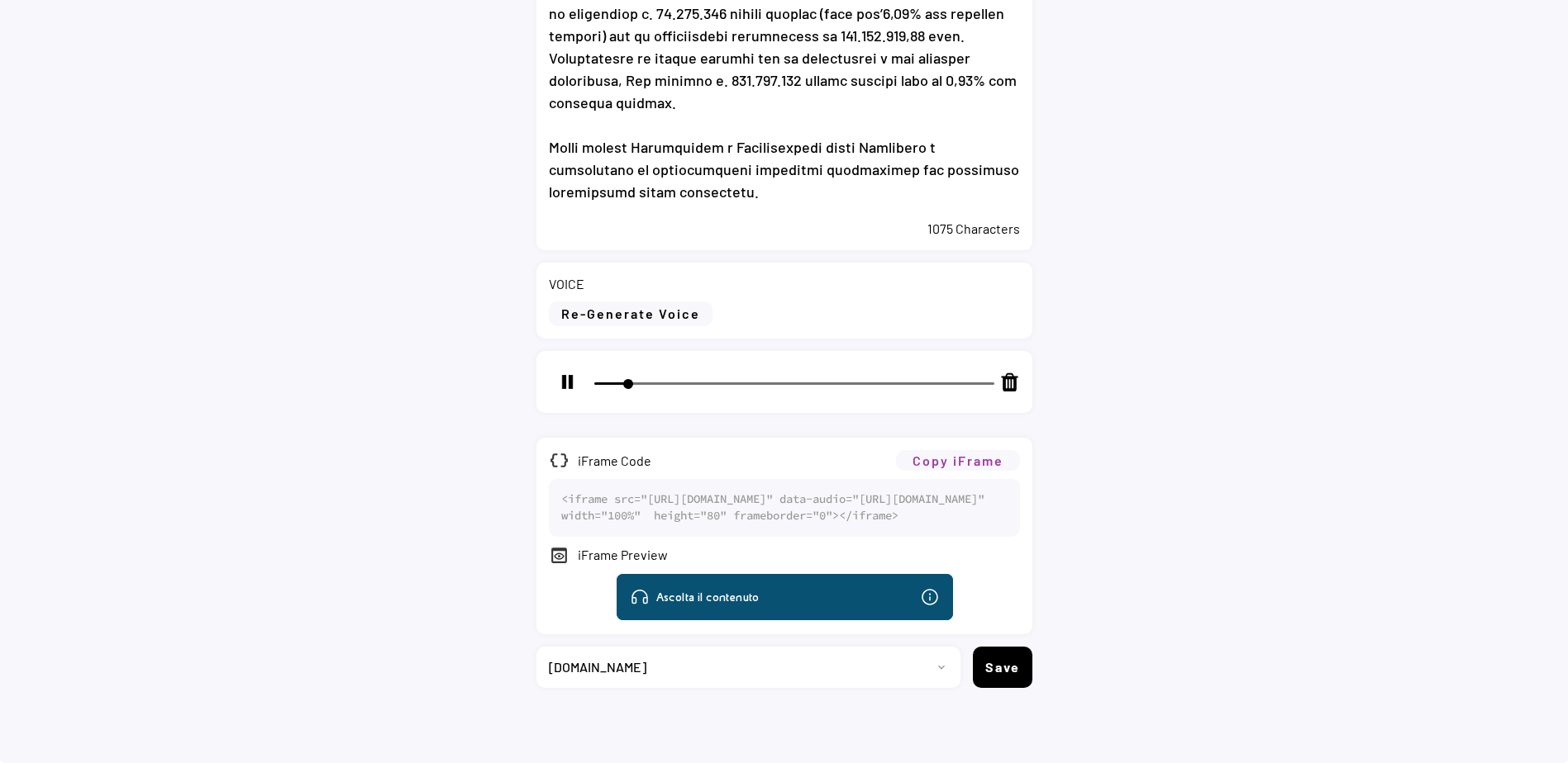
click at [961, 450] on button "Copy iFrame" at bounding box center [958, 461] width 124 height 21
click at [1000, 667] on button "Save" at bounding box center [1002, 667] width 59 height 41
type input "10"
